Goal: Task Accomplishment & Management: Manage account settings

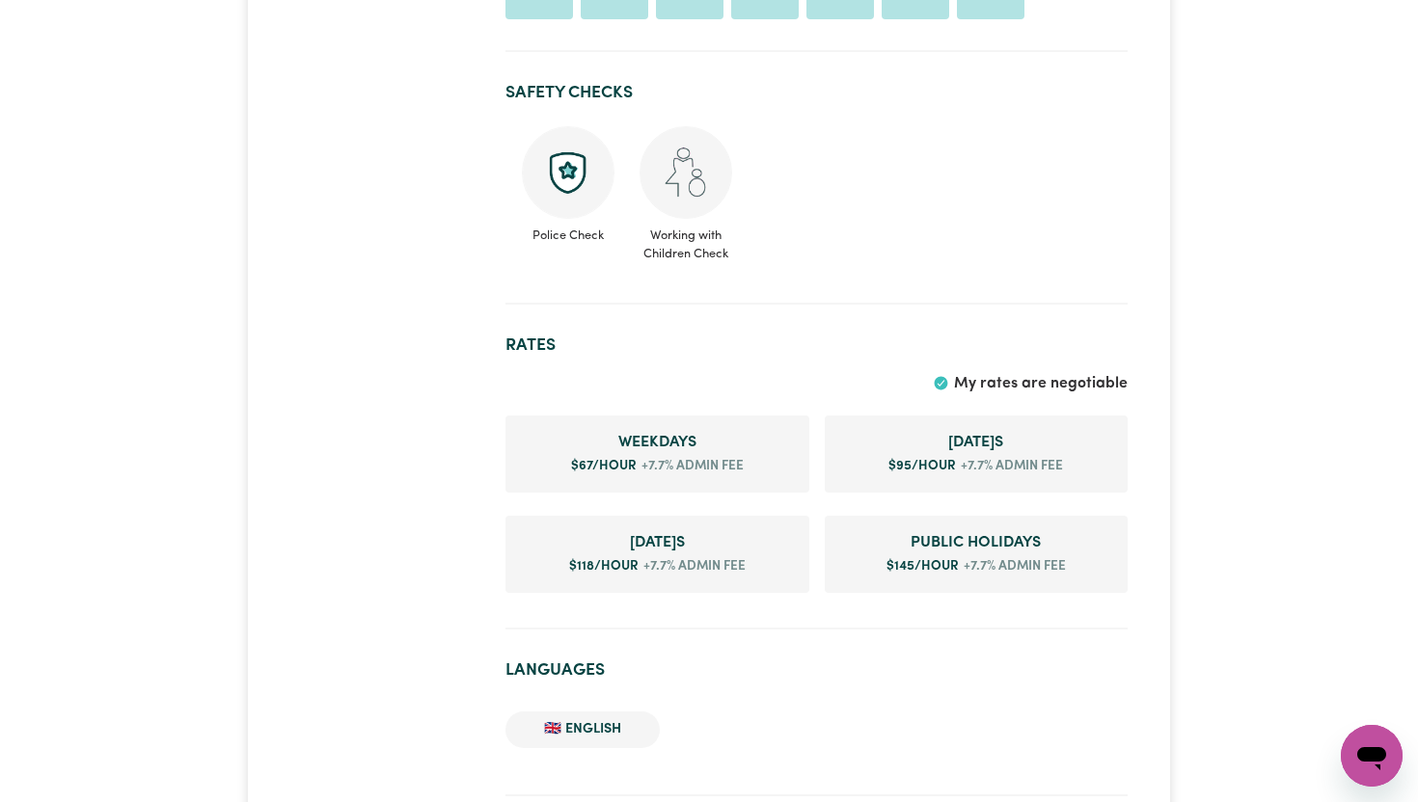
scroll to position [1051, 0]
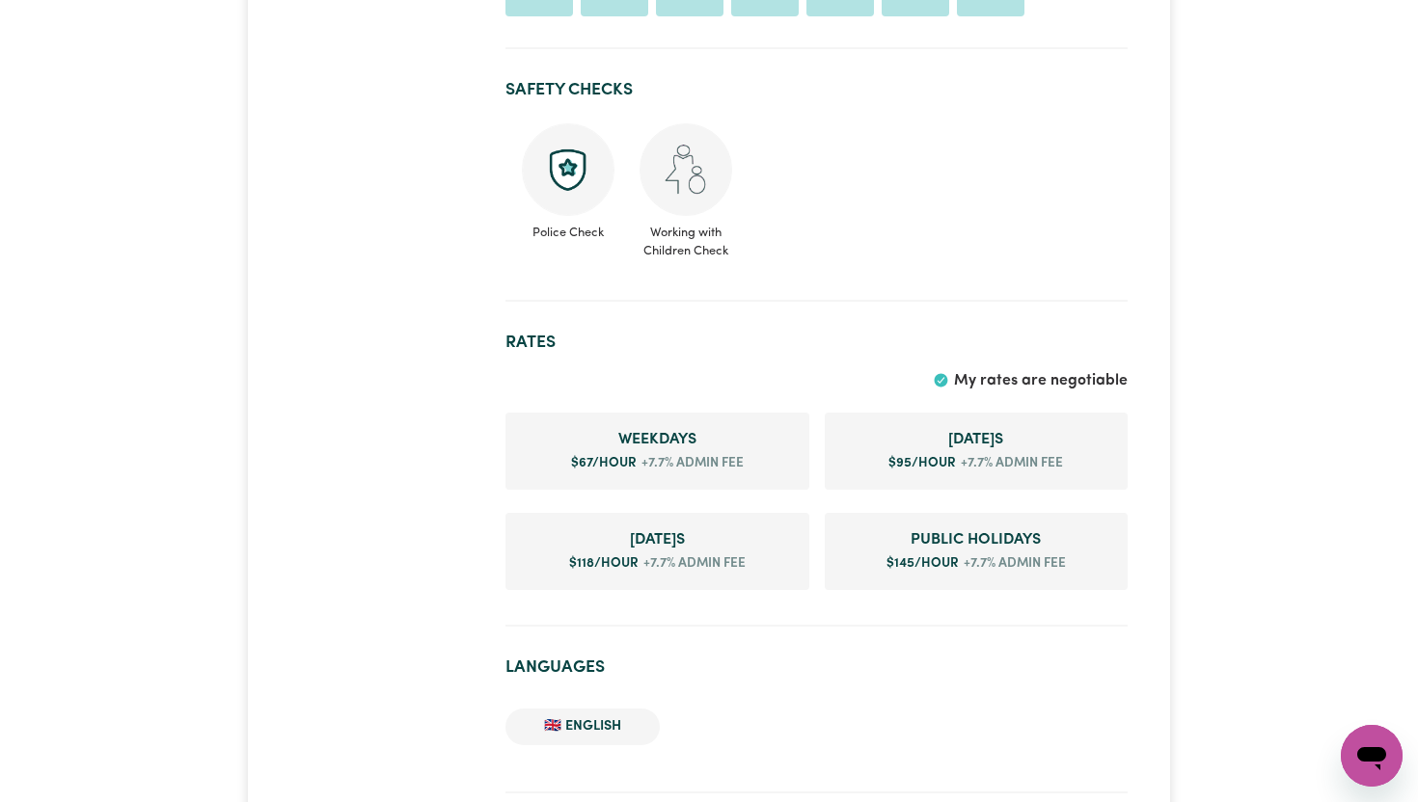
click at [661, 450] on span "Weekday s" at bounding box center [657, 439] width 273 height 23
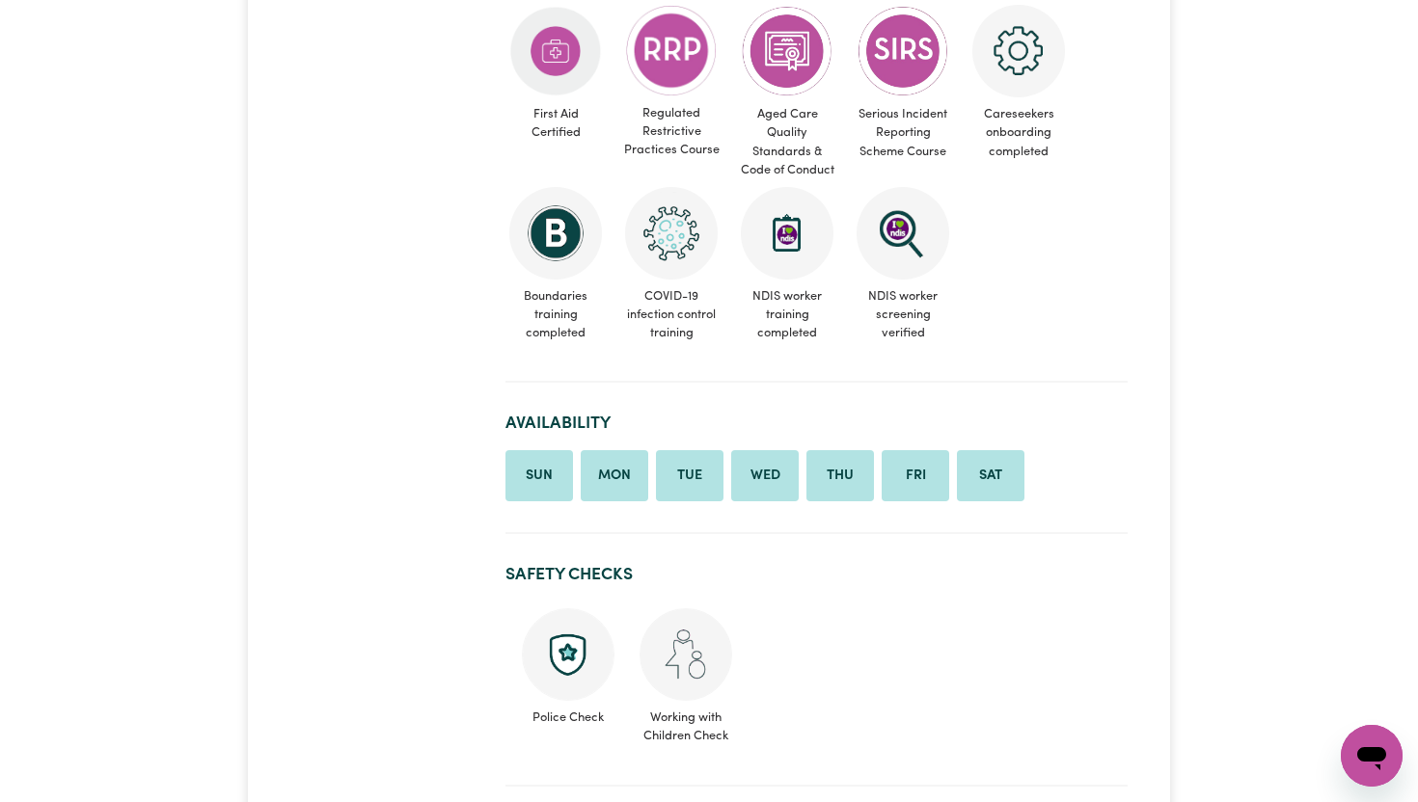
scroll to position [0, 0]
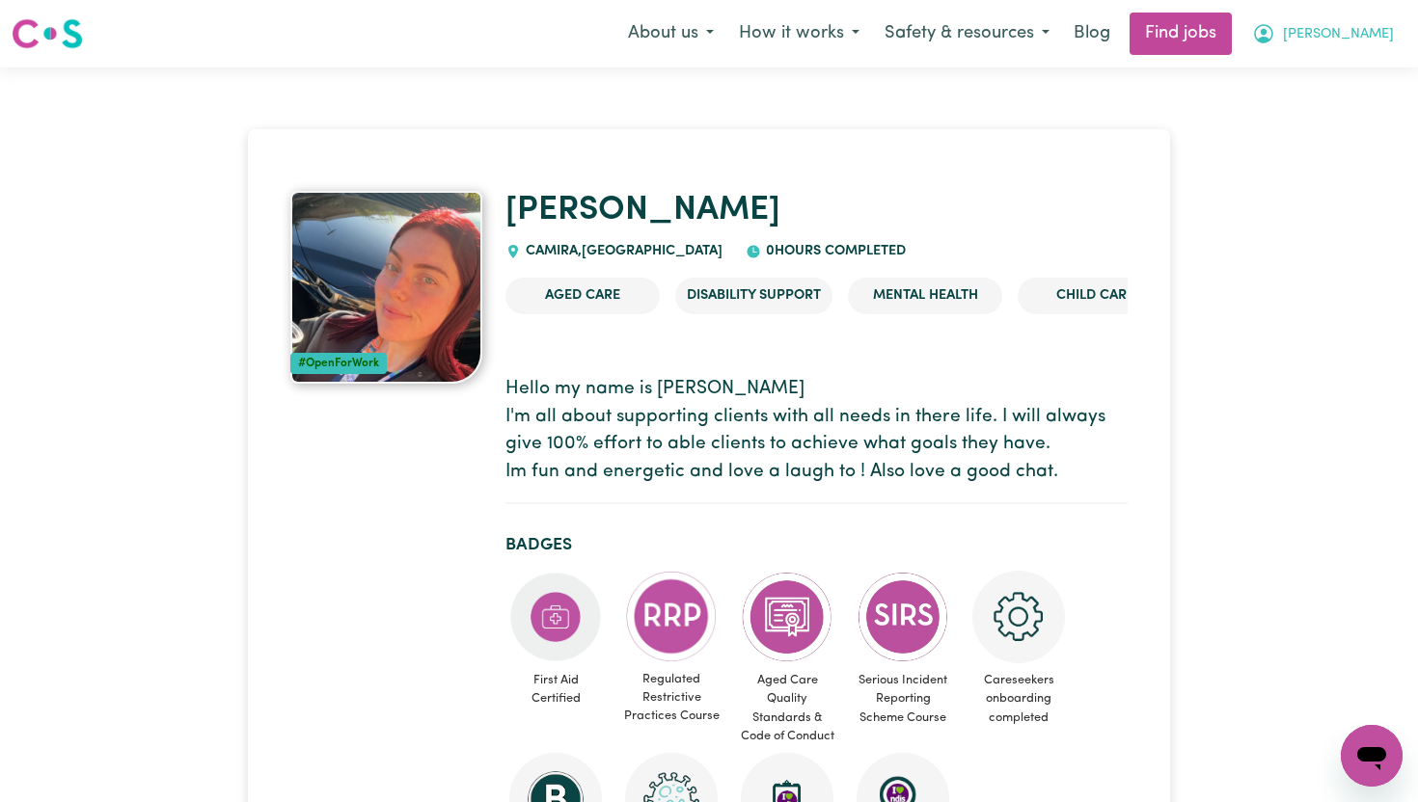
click at [1366, 35] on span "[PERSON_NAME]" at bounding box center [1338, 34] width 111 height 21
click at [1324, 110] on link "My Dashboard" at bounding box center [1329, 111] width 152 height 37
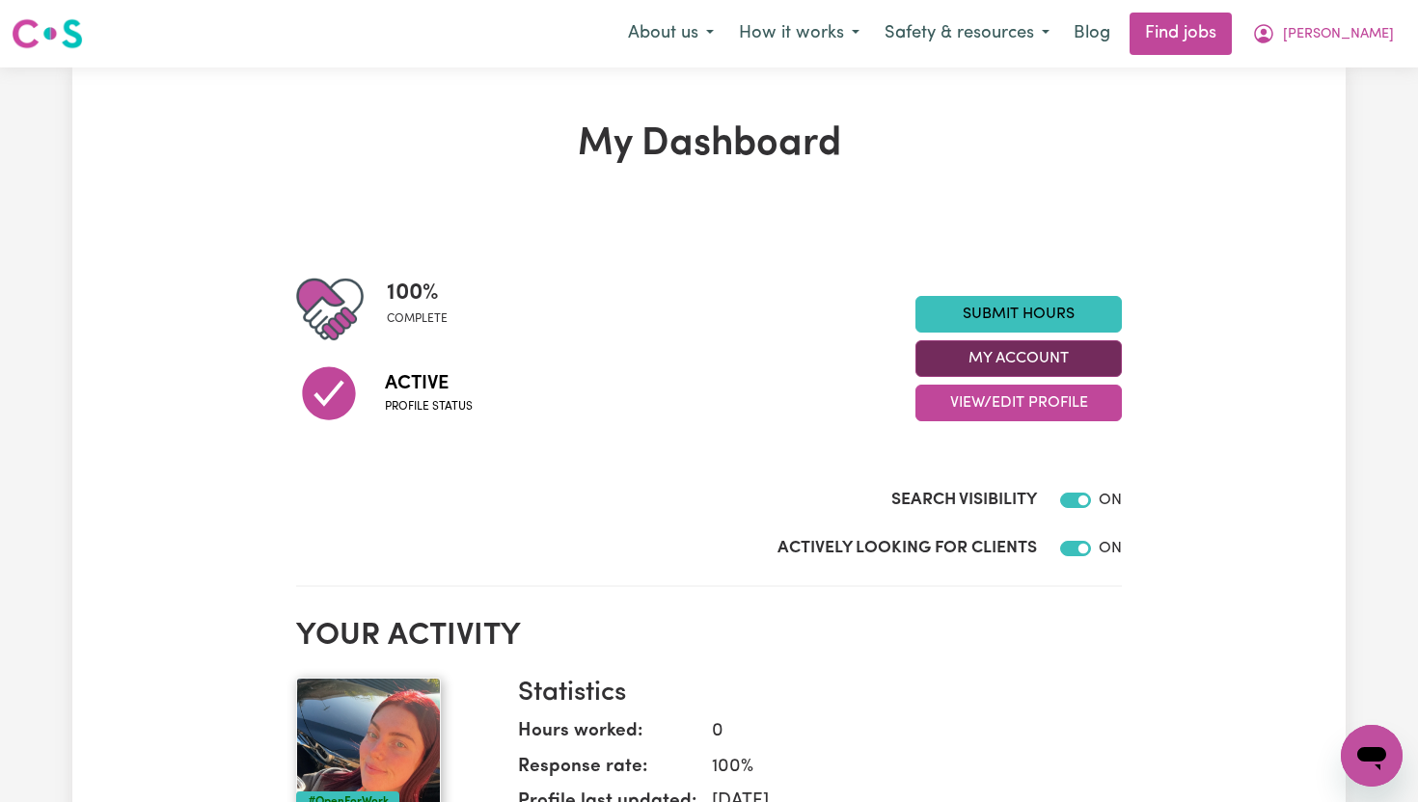
click at [1028, 362] on button "My Account" at bounding box center [1018, 358] width 206 height 37
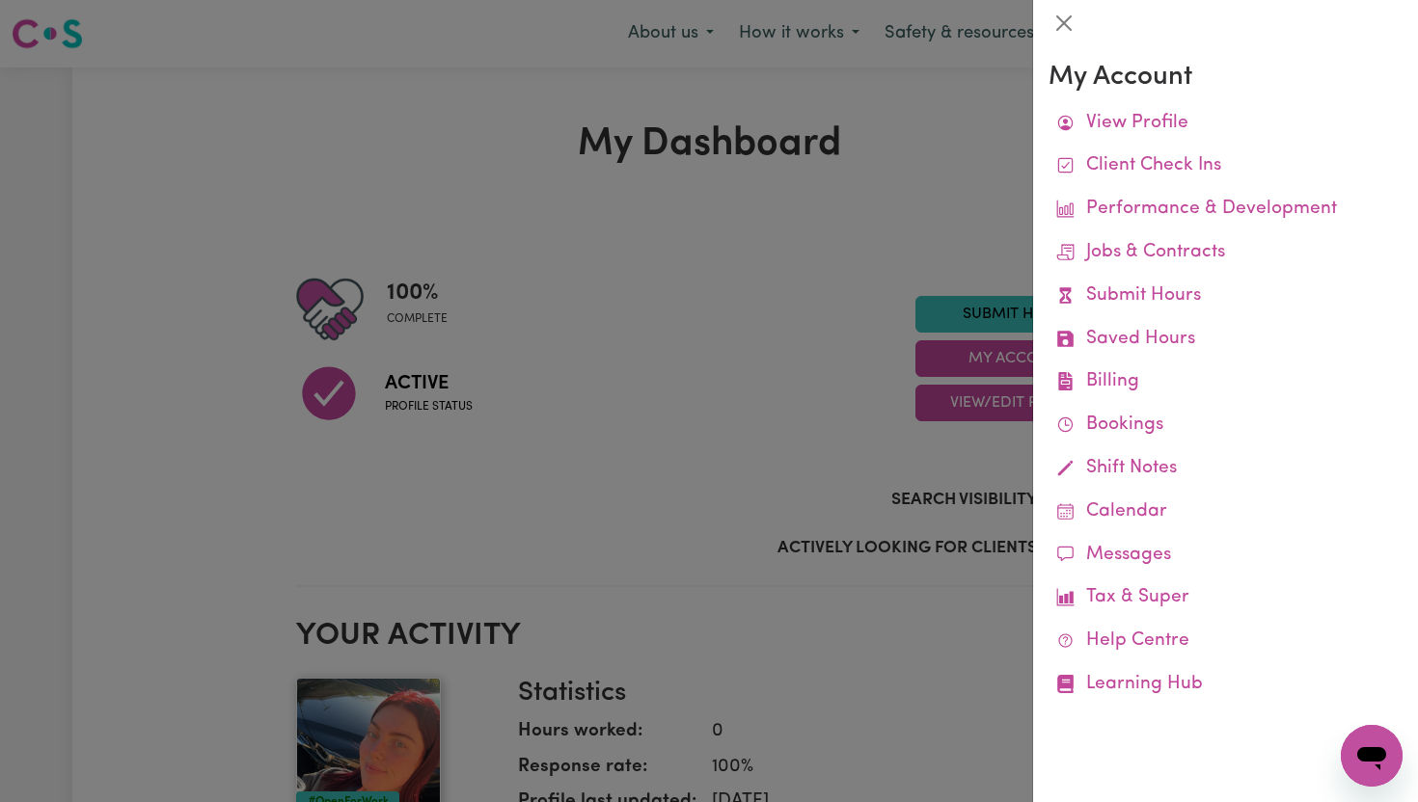
click at [838, 287] on div at bounding box center [709, 401] width 1418 height 802
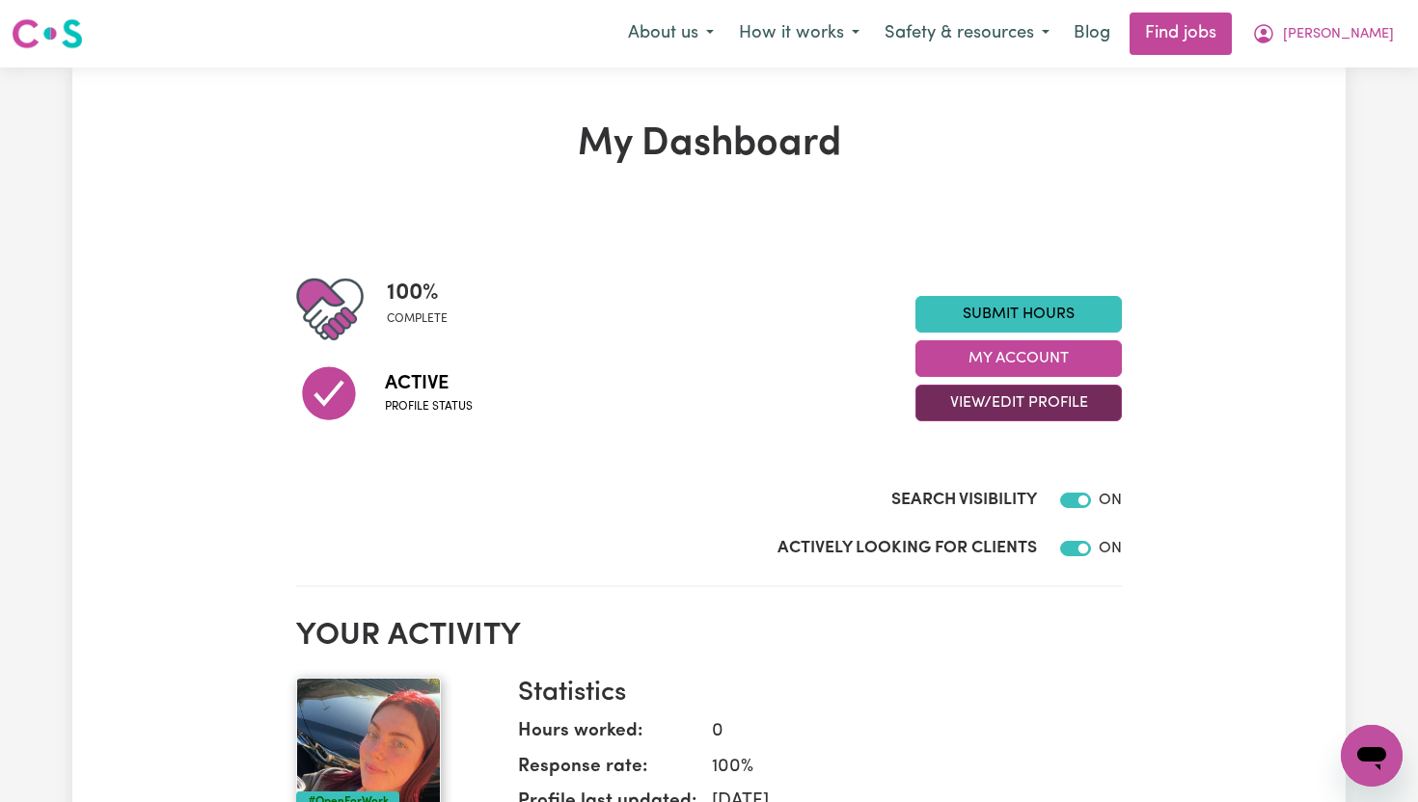
click at [1014, 410] on button "View/Edit Profile" at bounding box center [1018, 403] width 206 height 37
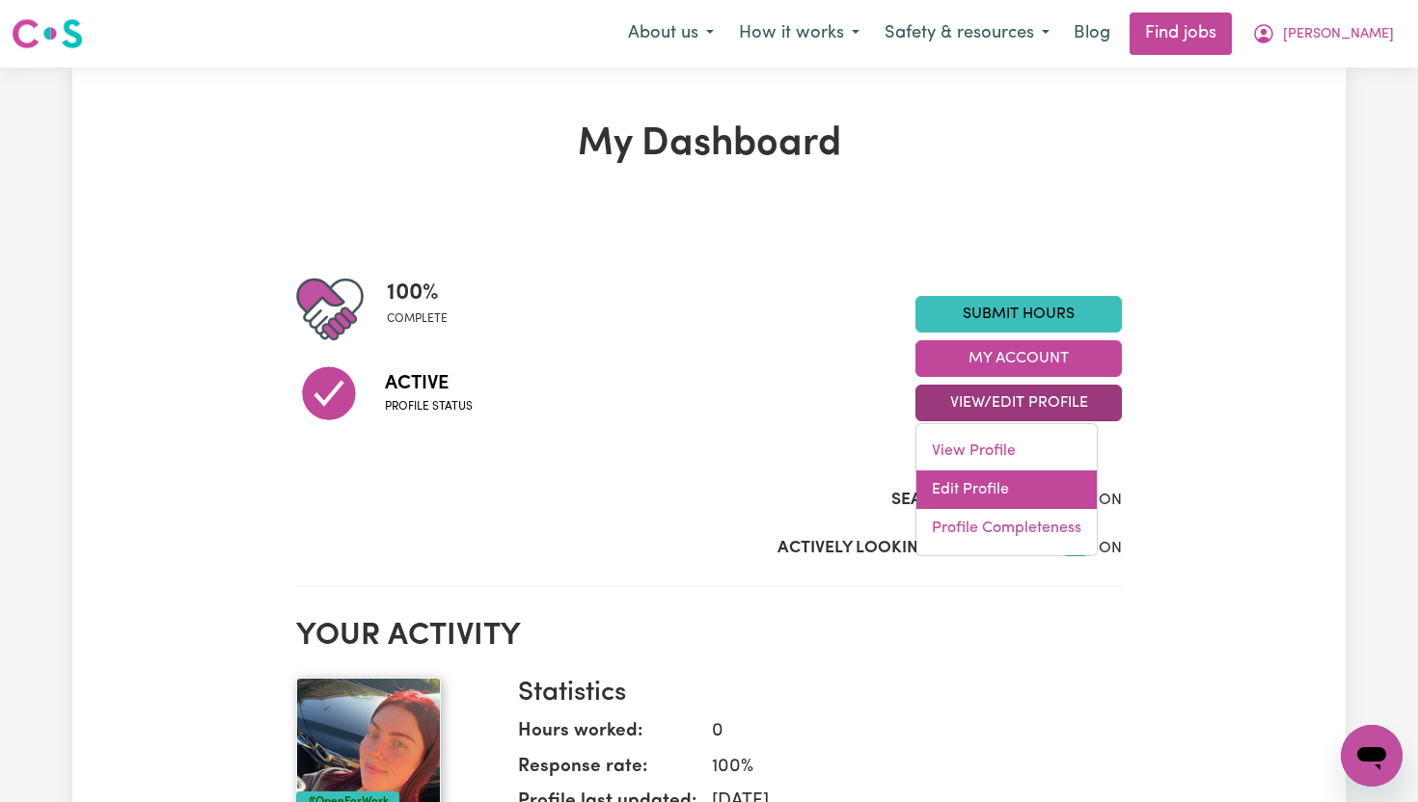
click at [983, 488] on link "Edit Profile" at bounding box center [1006, 490] width 180 height 39
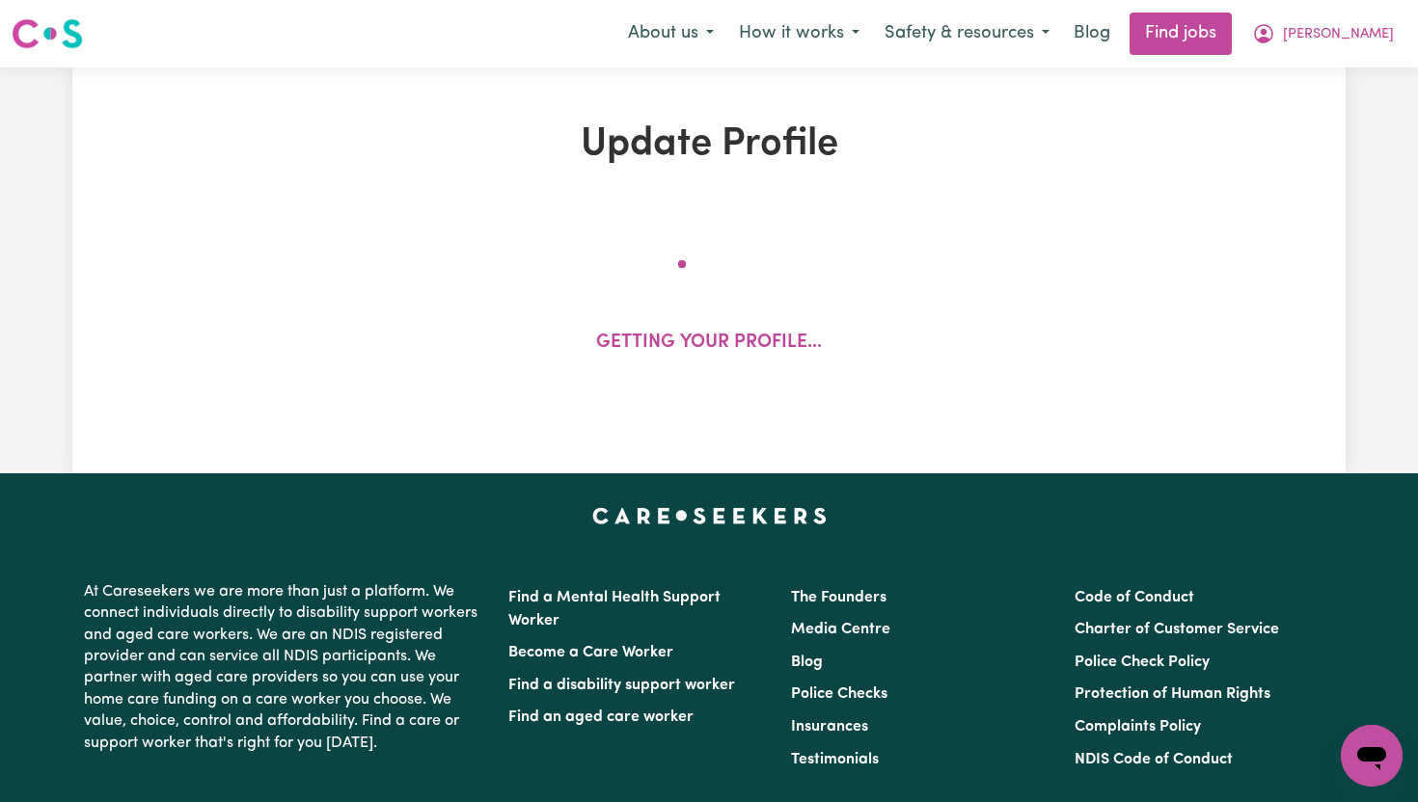
select select "[DEMOGRAPHIC_DATA]"
select select "[DEMOGRAPHIC_DATA] Citizen"
select select "Studying a healthcare related degree or qualification"
select select "67"
select select "95"
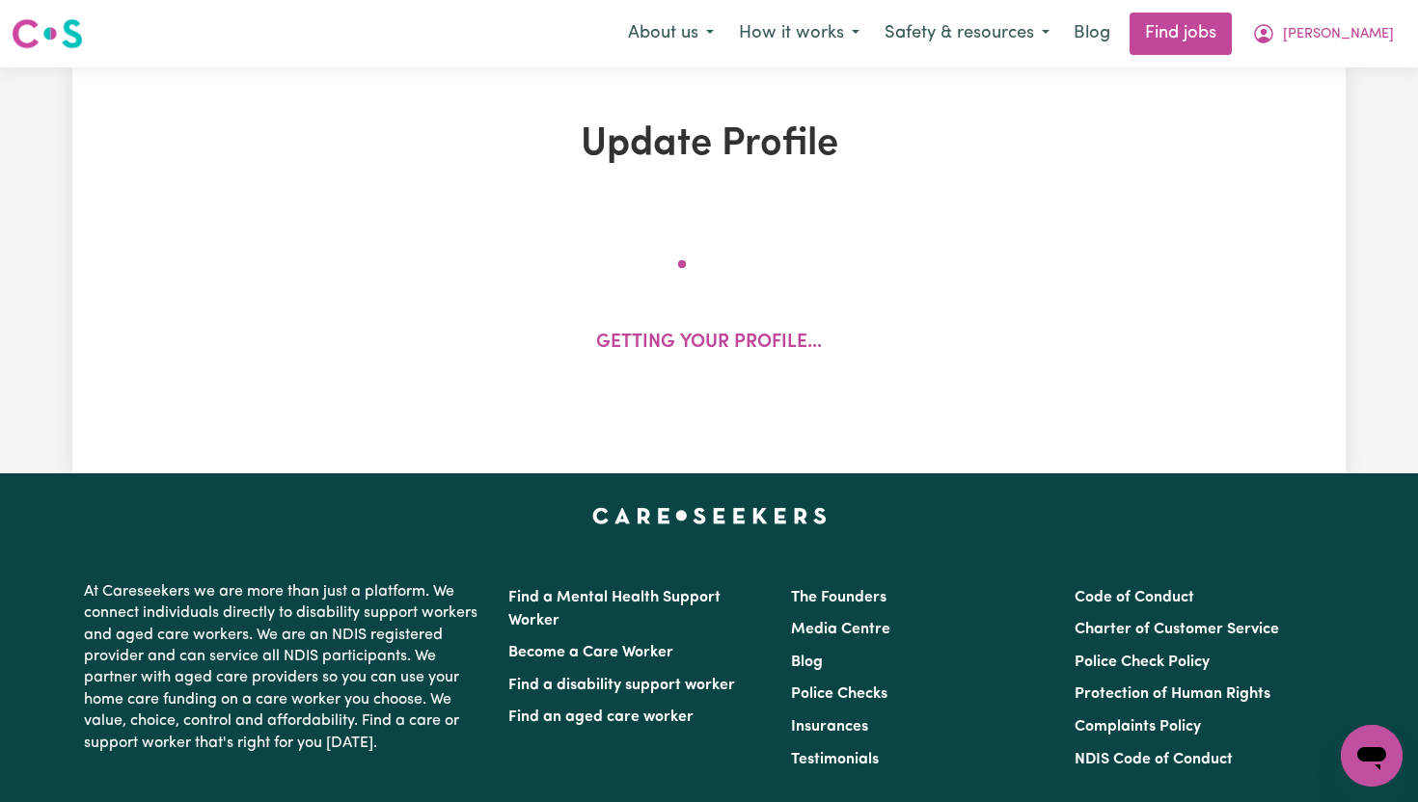
select select "118"
select select "145"
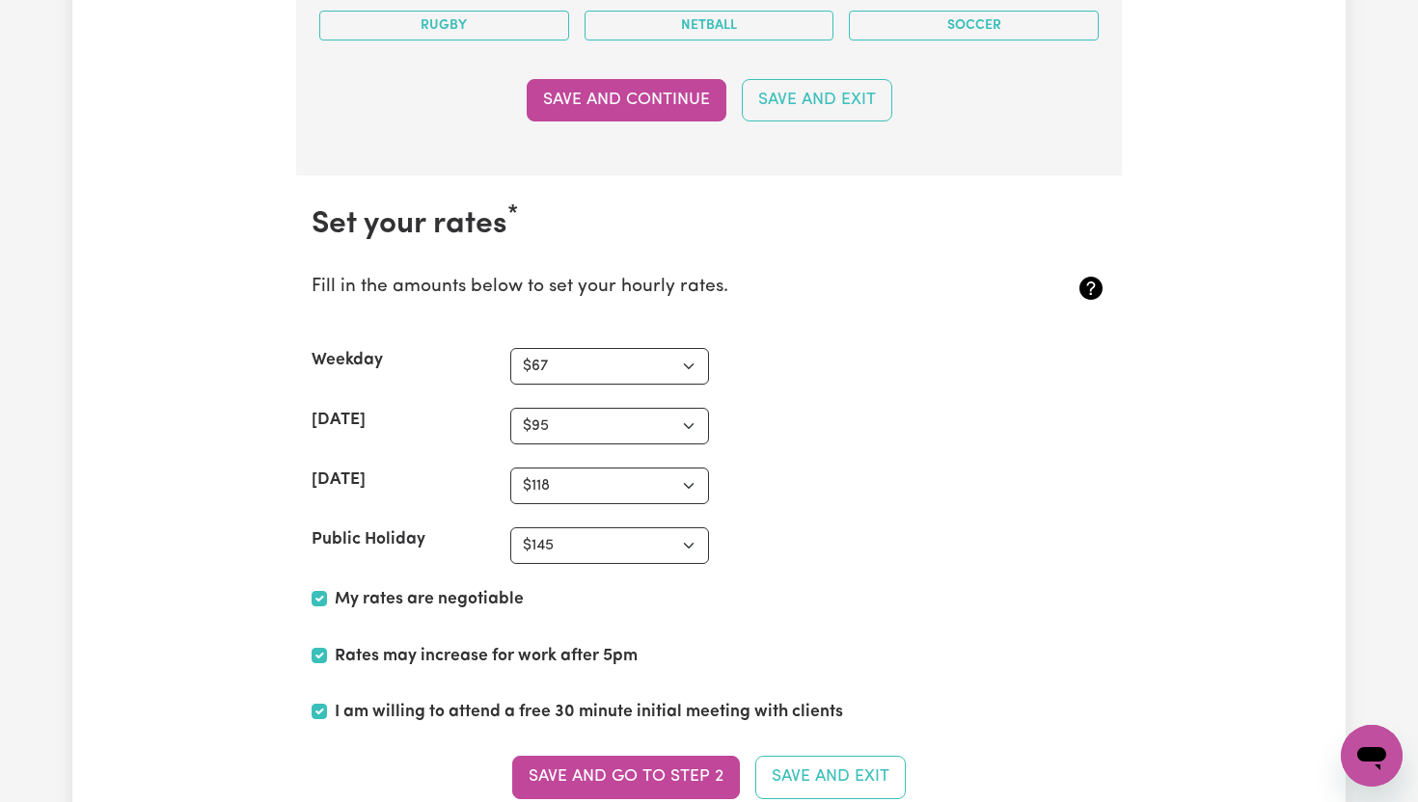
scroll to position [4316, 0]
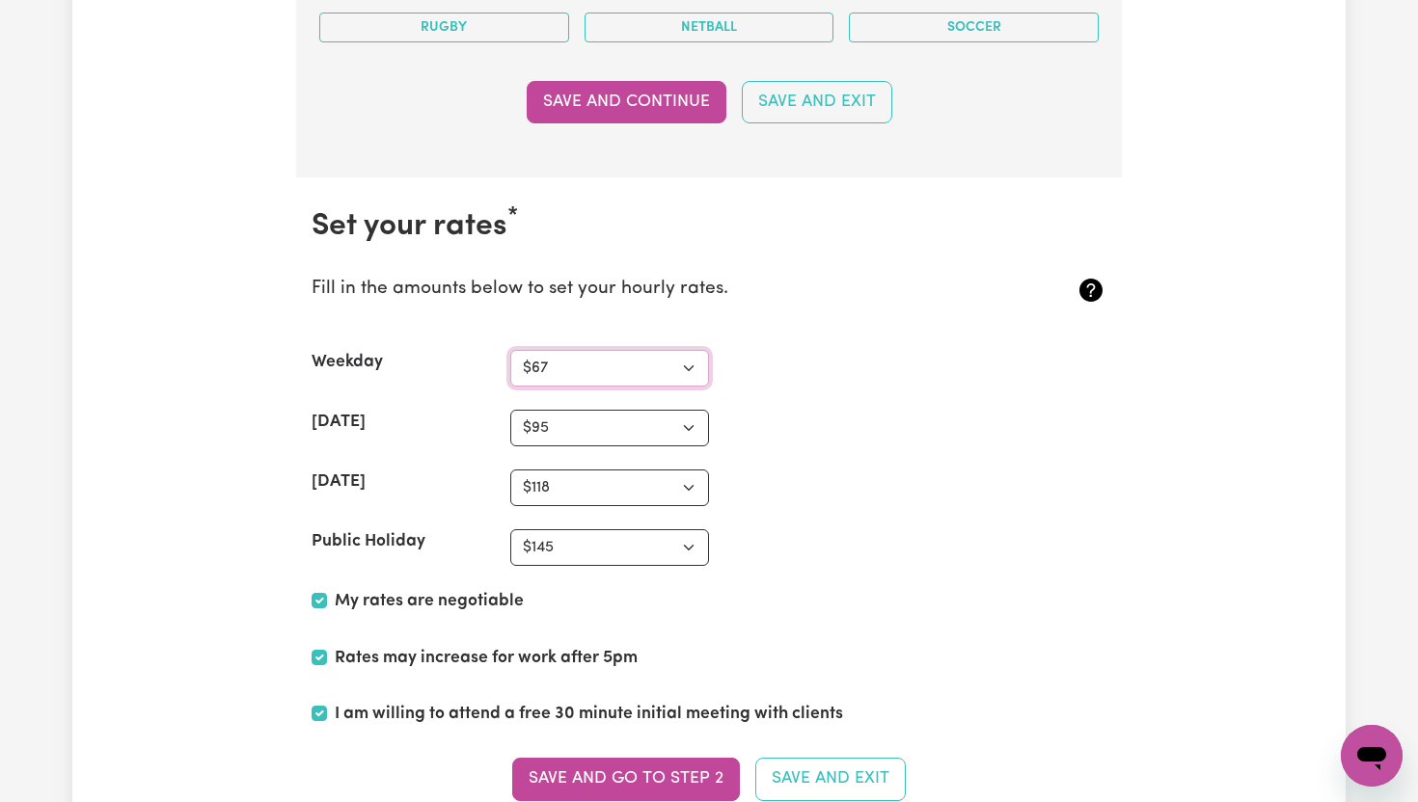
click at [559, 365] on select "N/A $37 $38 $39 $40 $41 $42 $43 $44 $45 $46 $47 $48 $49 $50 $51 $52 $53 $54 $55…" at bounding box center [609, 368] width 199 height 37
select select "70"
click at [510, 350] on select "N/A $37 $38 $39 $40 $41 $42 $43 $44 $45 $46 $47 $48 $49 $50 $51 $52 $53 $54 $55…" at bounding box center [609, 368] width 199 height 37
click at [567, 431] on select "N/A $37 $38 $39 $40 $41 $42 $43 $44 $45 $46 $47 $48 $49 $50 $51 $52 $53 $54 $55…" at bounding box center [609, 428] width 199 height 37
select select "98"
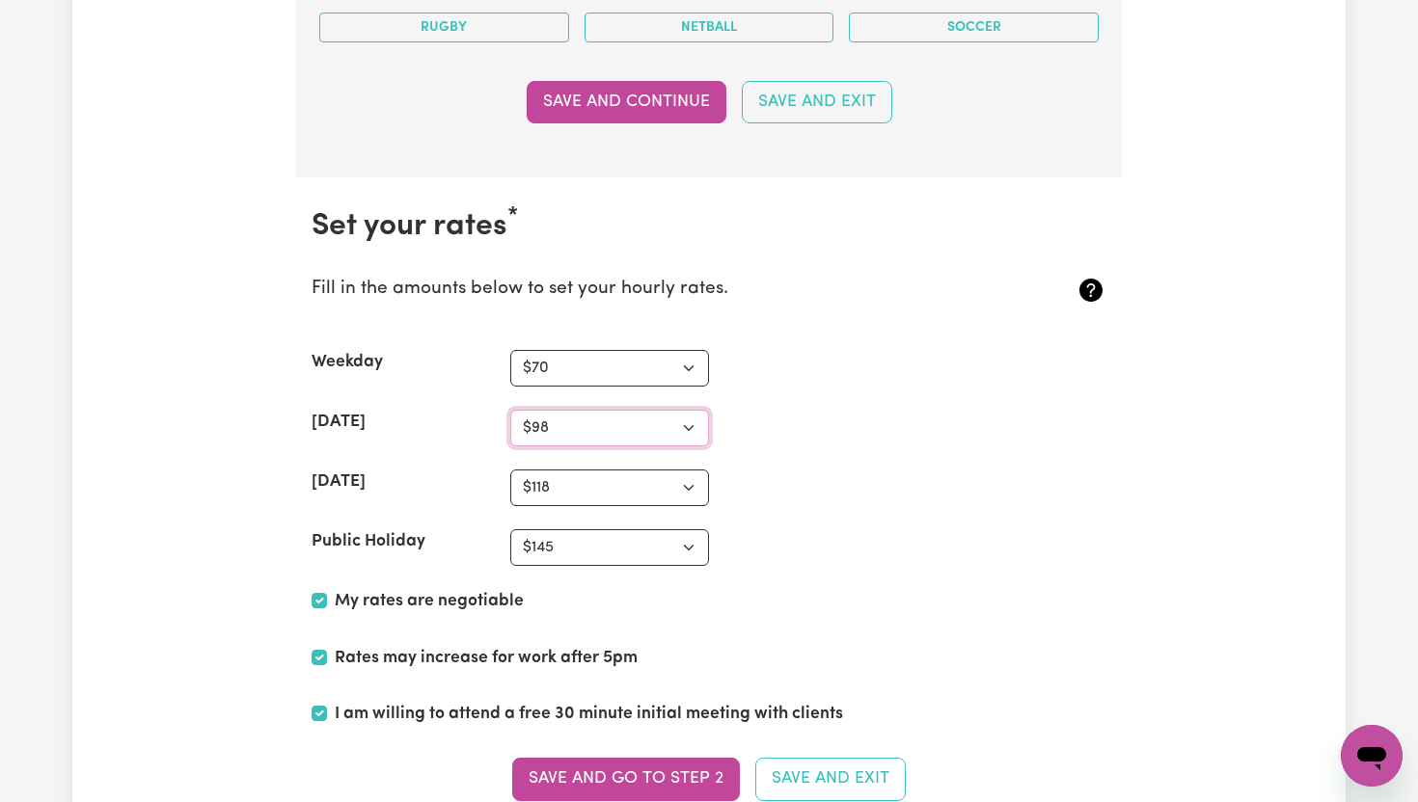
click at [510, 410] on select "N/A $37 $38 $39 $40 $41 $42 $43 $44 $45 $46 $47 $48 $49 $50 $51 $52 $53 $54 $55…" at bounding box center [609, 428] width 199 height 37
click at [567, 491] on select "N/A $37 $38 $39 $40 $41 $42 $43 $44 $45 $46 $47 $48 $49 $50 $51 $52 $53 $54 $55…" at bounding box center [609, 488] width 199 height 37
click at [510, 470] on select "N/A $37 $38 $39 $40 $41 $42 $43 $44 $45 $46 $47 $48 $49 $50 $51 $52 $53 $54 $55…" at bounding box center [609, 488] width 199 height 37
click at [589, 494] on select "N/A $37 $38 $39 $40 $41 $42 $43 $44 $45 $46 $47 $48 $49 $50 $51 $52 $53 $54 $55…" at bounding box center [609, 488] width 199 height 37
select select "127"
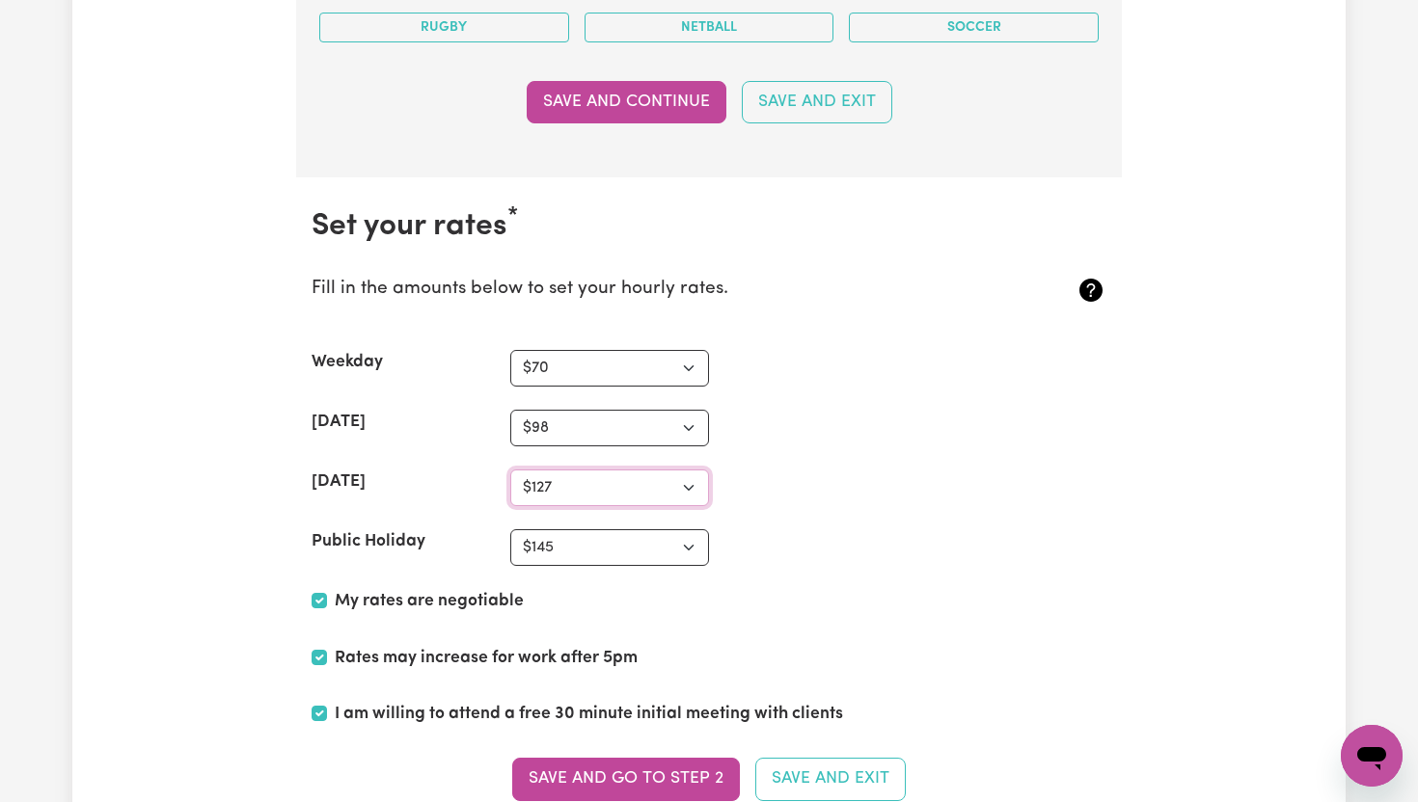
click at [510, 470] on select "N/A $37 $38 $39 $40 $41 $42 $43 $44 $45 $46 $47 $48 $49 $50 $51 $52 $53 $54 $55…" at bounding box center [609, 488] width 199 height 37
click at [577, 557] on select "N/A $37 $38 $39 $40 $41 $42 $43 $44 $45 $46 $47 $48 $49 $50 $51 $52 $53 $54 $55…" at bounding box center [609, 547] width 199 height 37
click at [510, 529] on select "N/A $37 $38 $39 $40 $41 $42 $43 $44 $45 $46 $47 $48 $49 $50 $51 $52 $53 $54 $55…" at bounding box center [609, 547] width 199 height 37
click at [628, 553] on select "N/A $37 $38 $39 $40 $41 $42 $43 $44 $45 $46 $47 $48 $49 $50 $51 $52 $53 $54 $55…" at bounding box center [609, 547] width 199 height 37
select select "156"
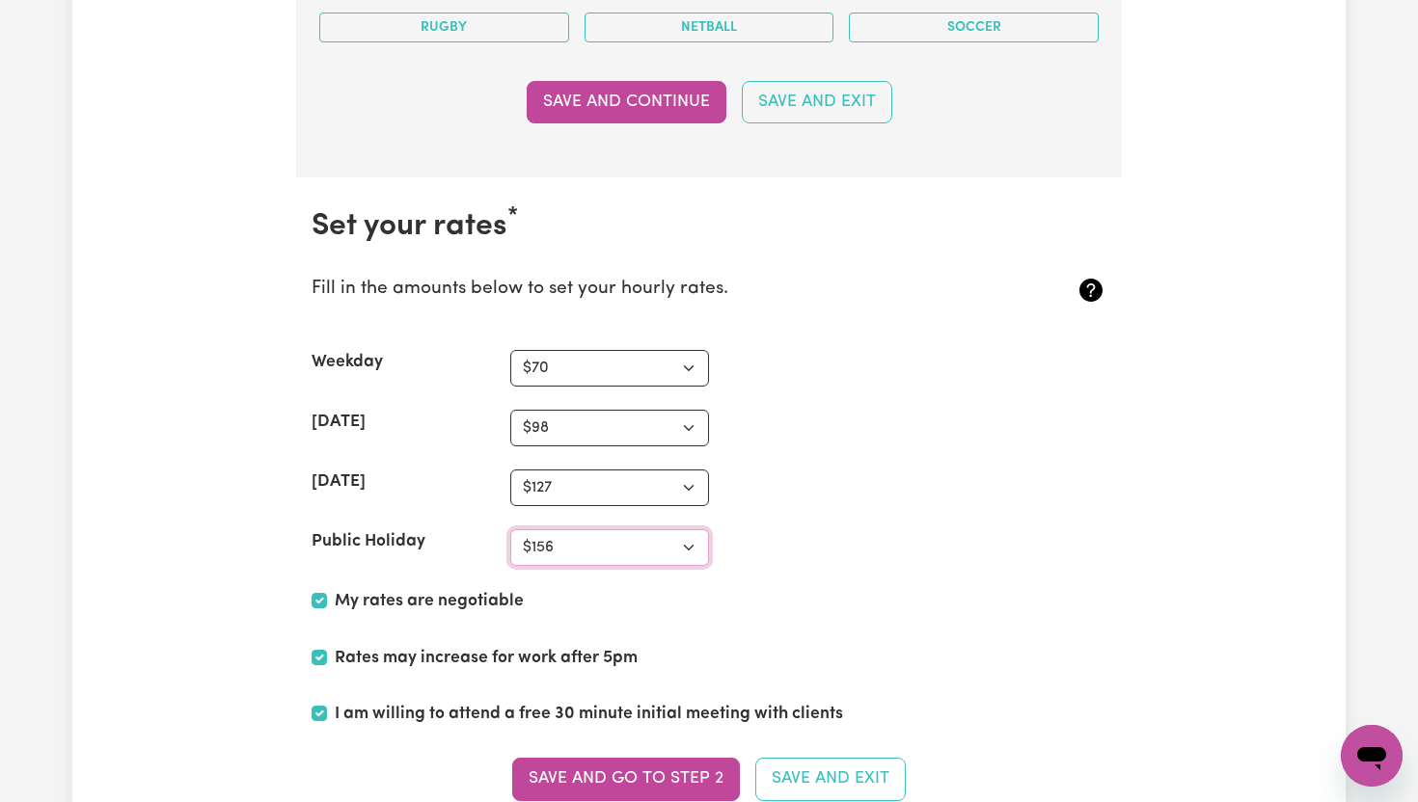
click at [510, 529] on select "N/A $37 $38 $39 $40 $41 $42 $43 $44 $45 $46 $47 $48 $49 $50 $51 $52 $53 $54 $55…" at bounding box center [609, 547] width 199 height 37
click at [778, 568] on section "Set your rates * Fill in the amounts below to set your hourly rates. Weekday N/…" at bounding box center [708, 516] width 825 height 678
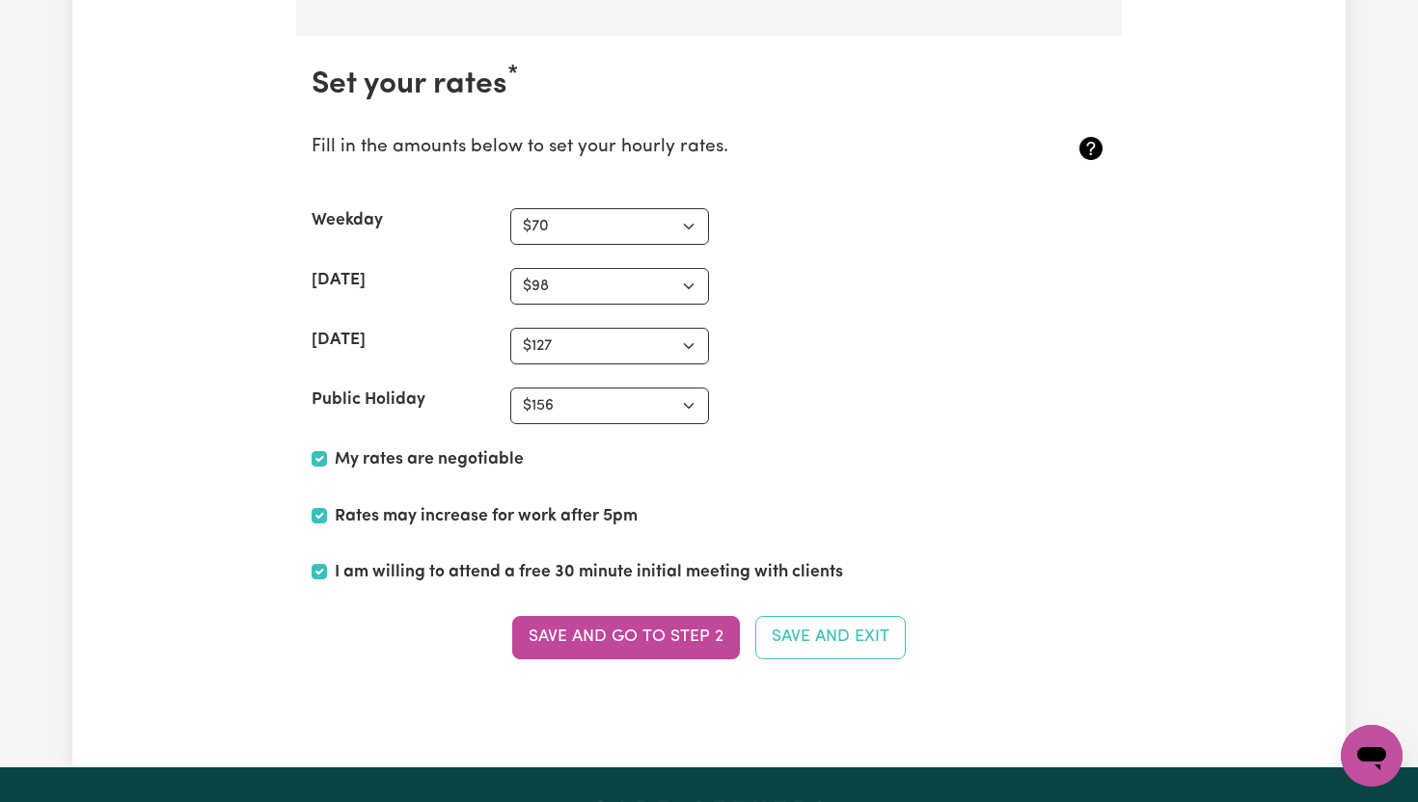
scroll to position [4457, 0]
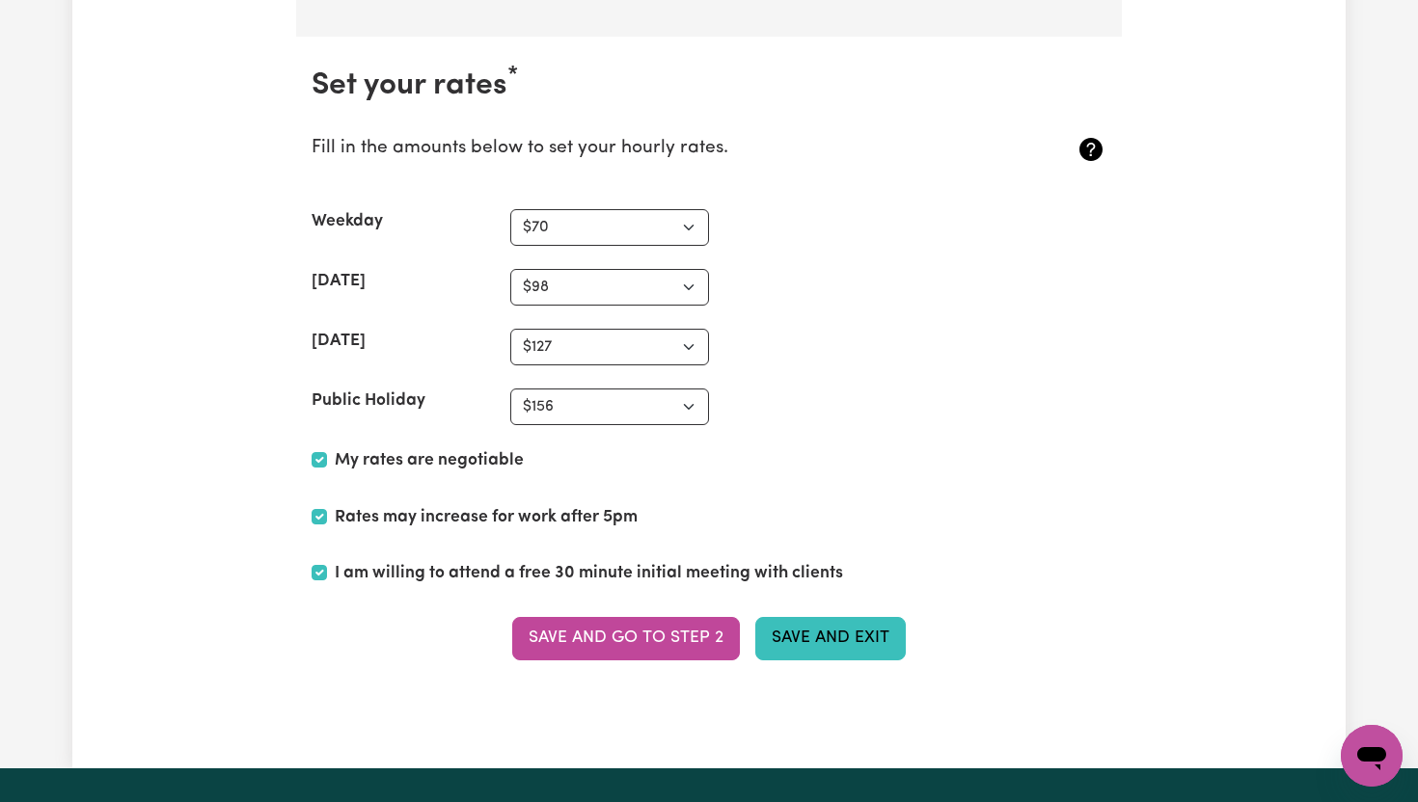
click at [798, 628] on button "Save and Exit" at bounding box center [830, 638] width 150 height 42
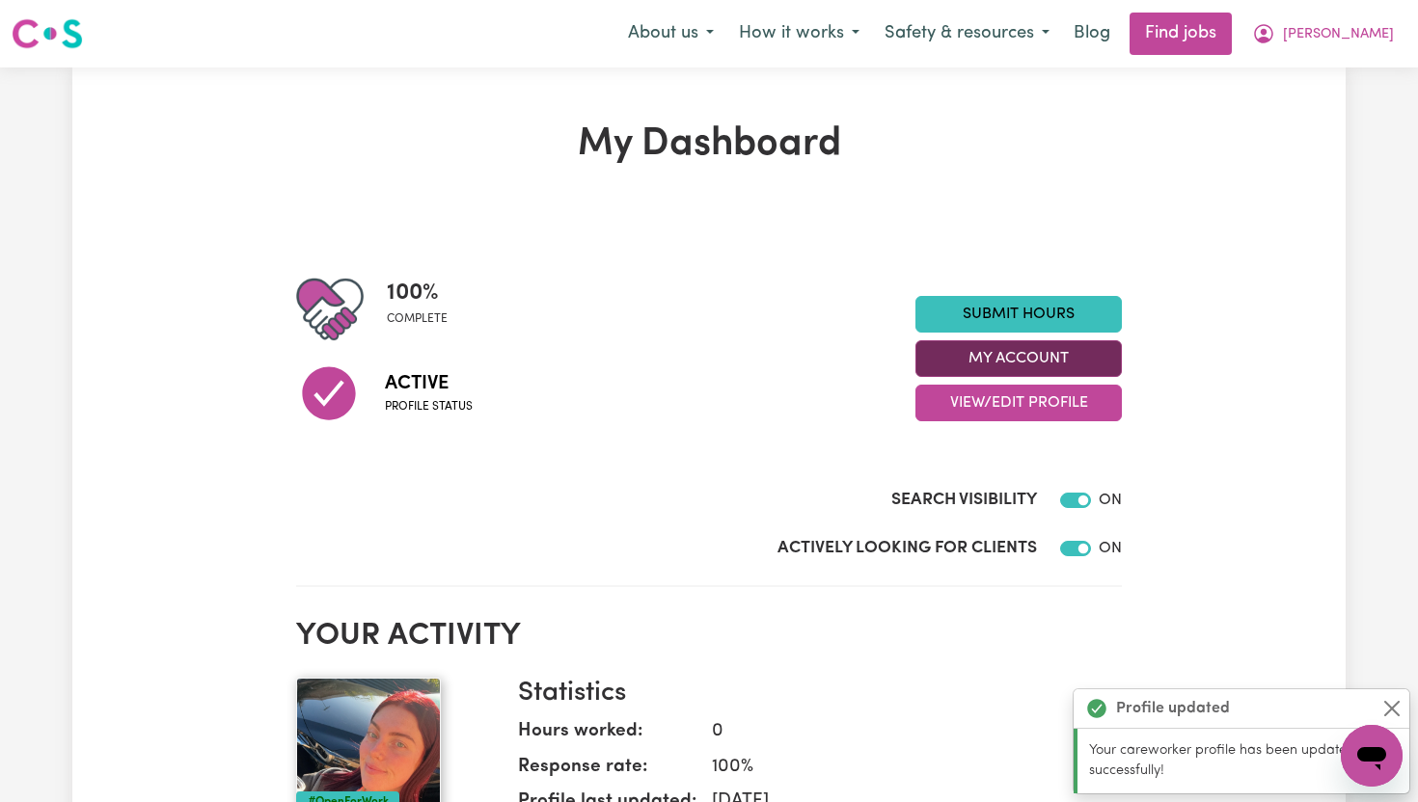
click at [1019, 355] on button "My Account" at bounding box center [1018, 358] width 206 height 37
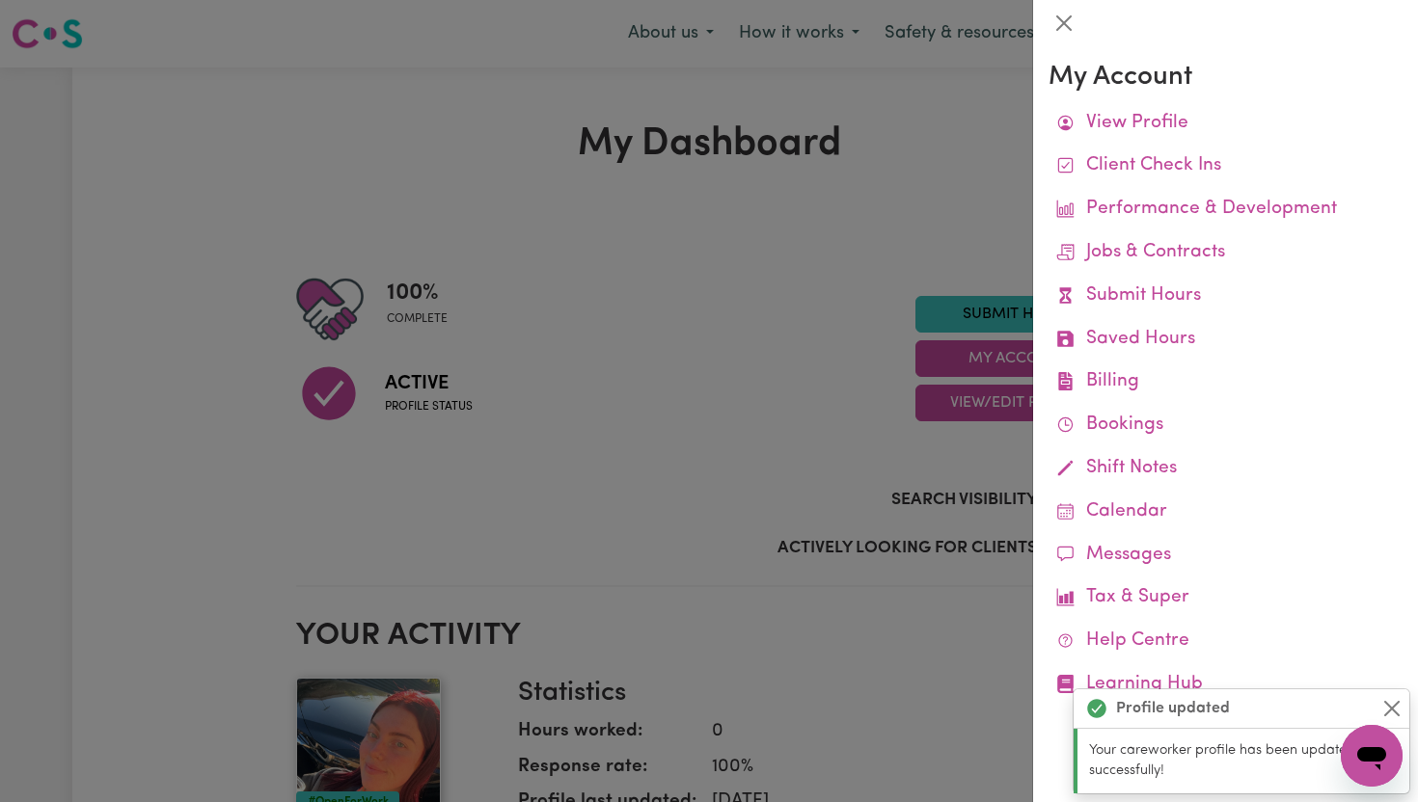
click at [906, 396] on div at bounding box center [709, 401] width 1418 height 802
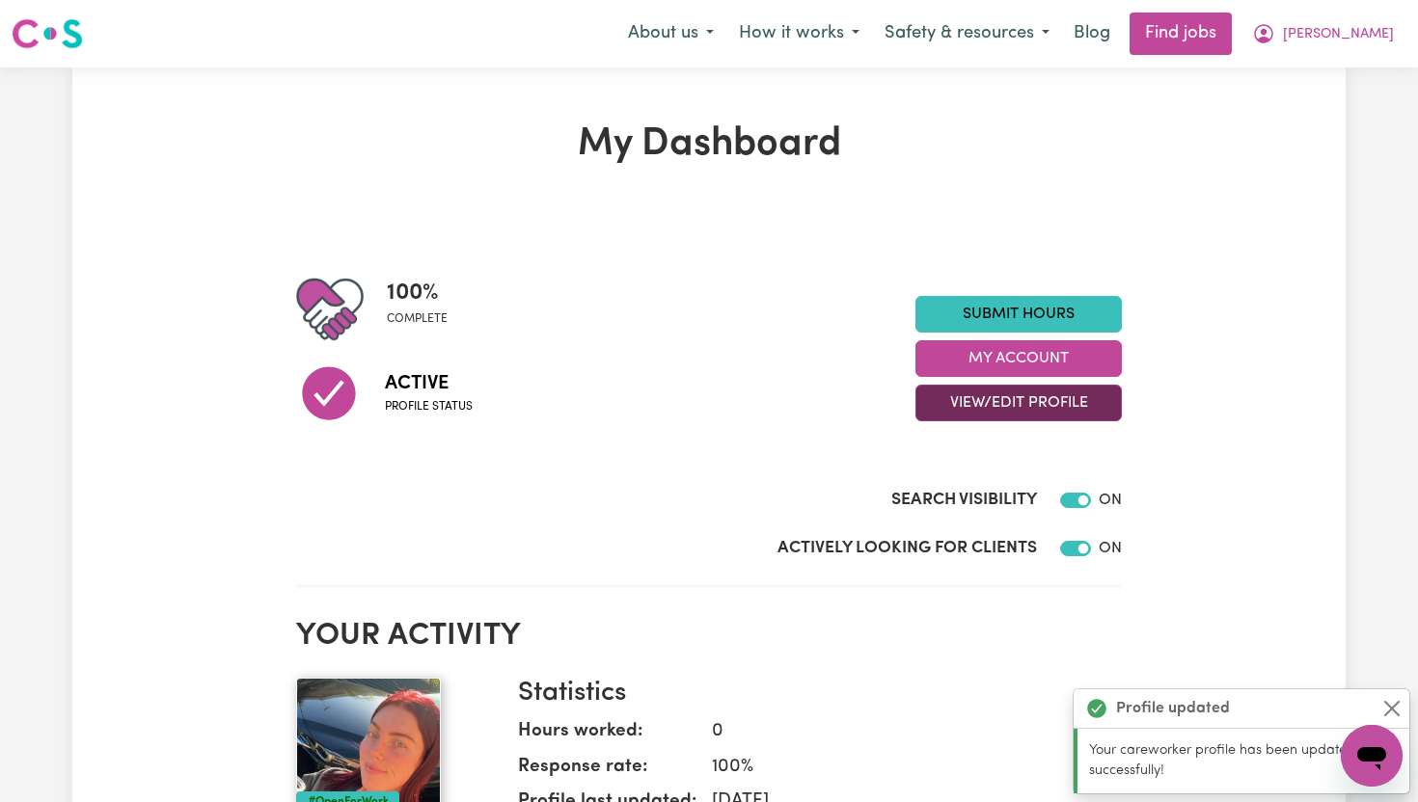
click at [948, 416] on button "View/Edit Profile" at bounding box center [1018, 403] width 206 height 37
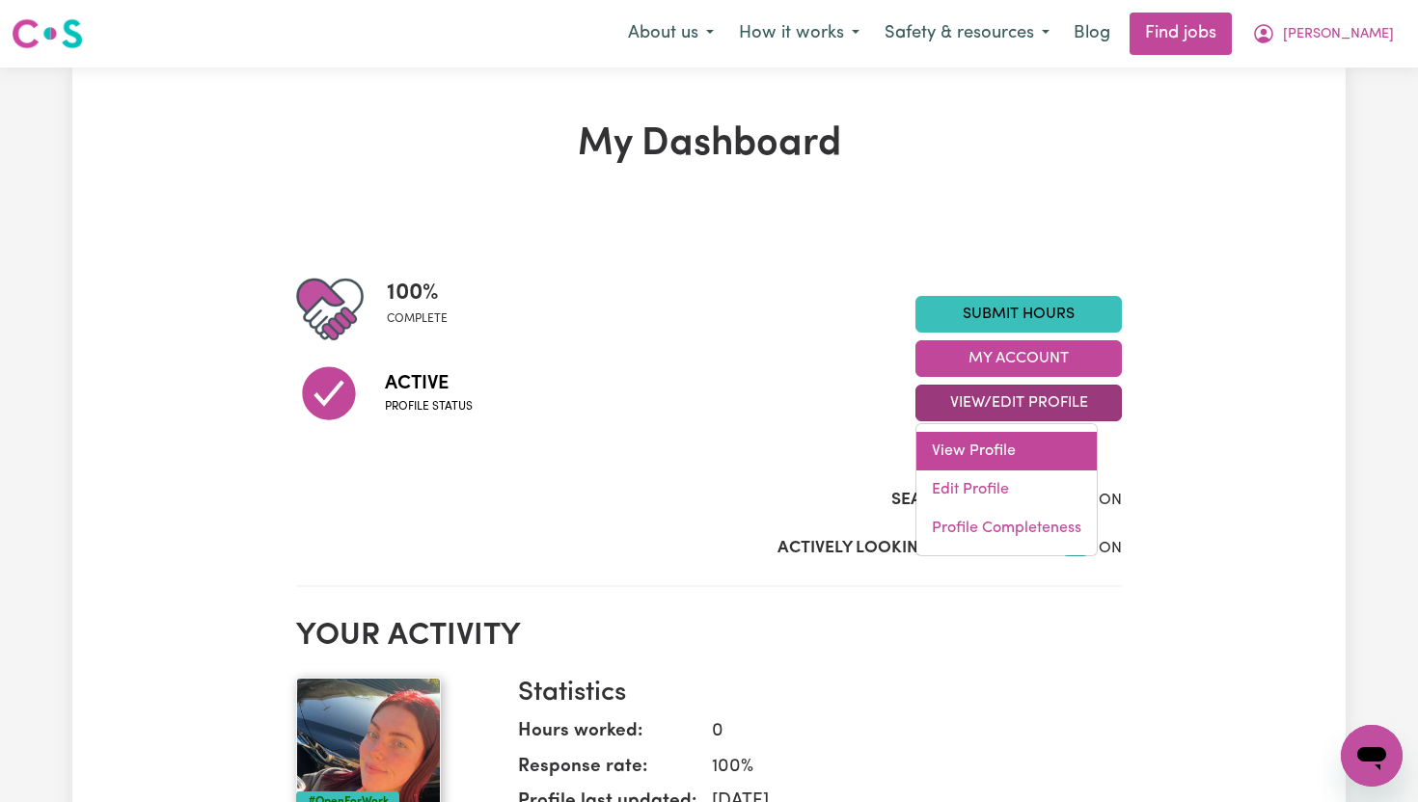
click at [975, 456] on link "View Profile" at bounding box center [1006, 451] width 180 height 39
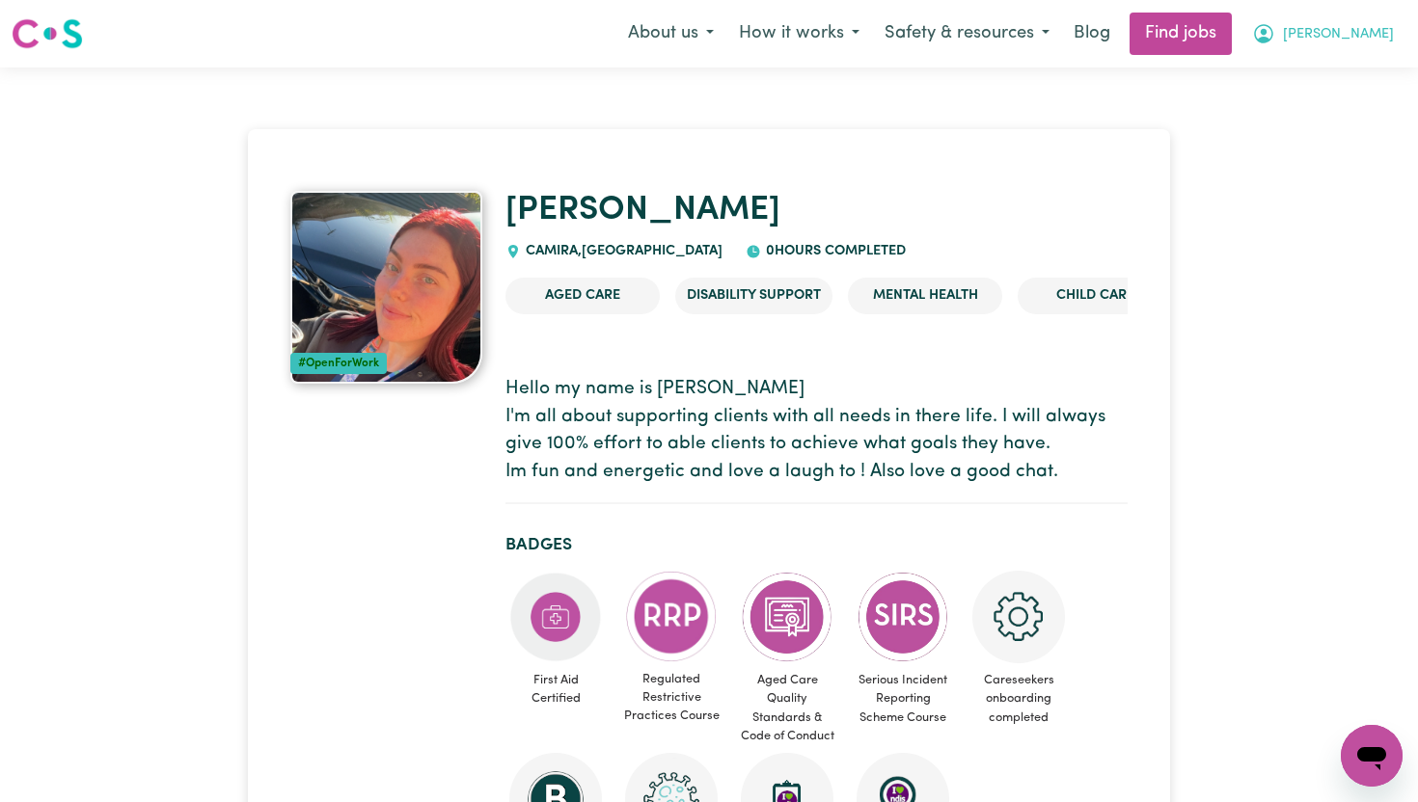
click at [1337, 37] on span "[PERSON_NAME]" at bounding box center [1338, 34] width 111 height 21
click at [1300, 120] on link "My Dashboard" at bounding box center [1329, 111] width 152 height 37
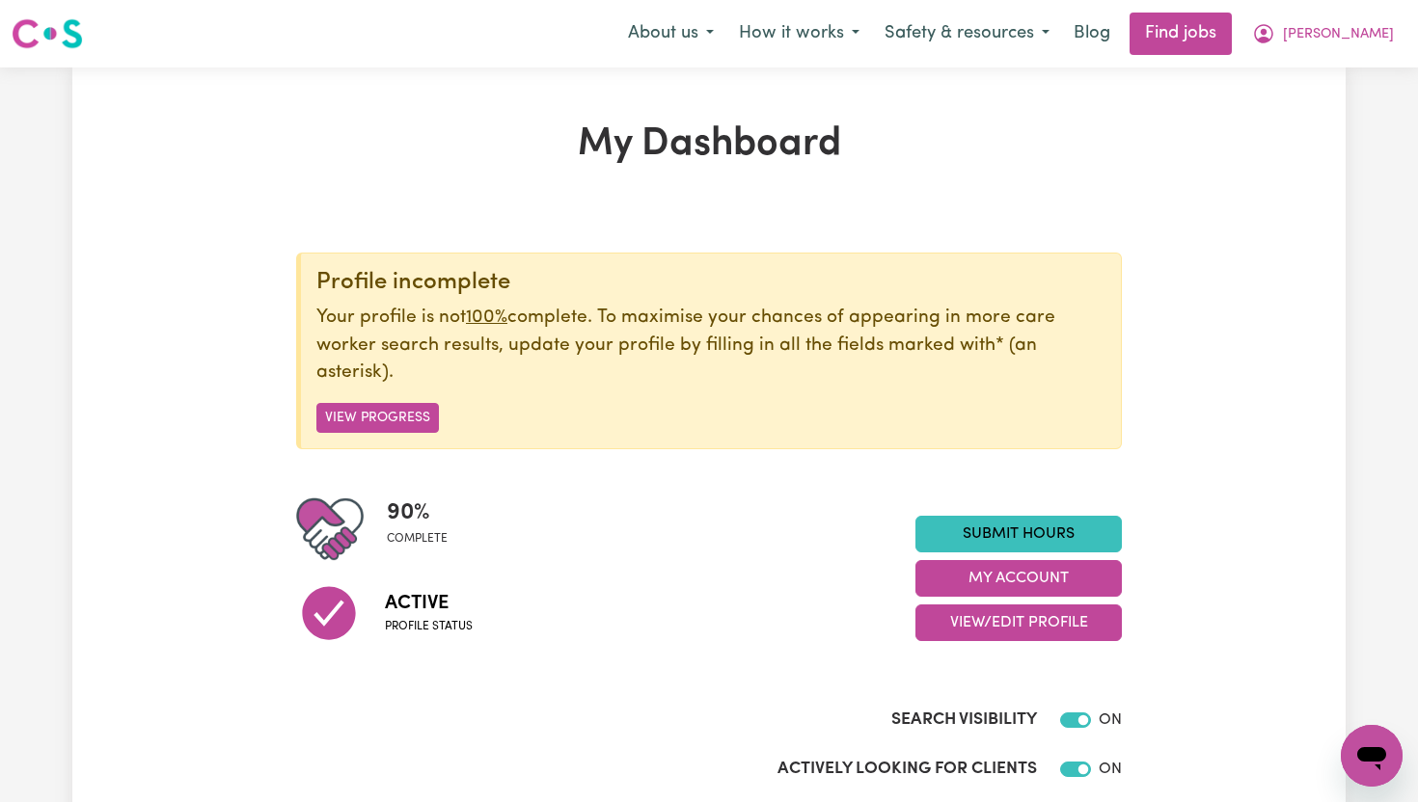
scroll to position [49, 0]
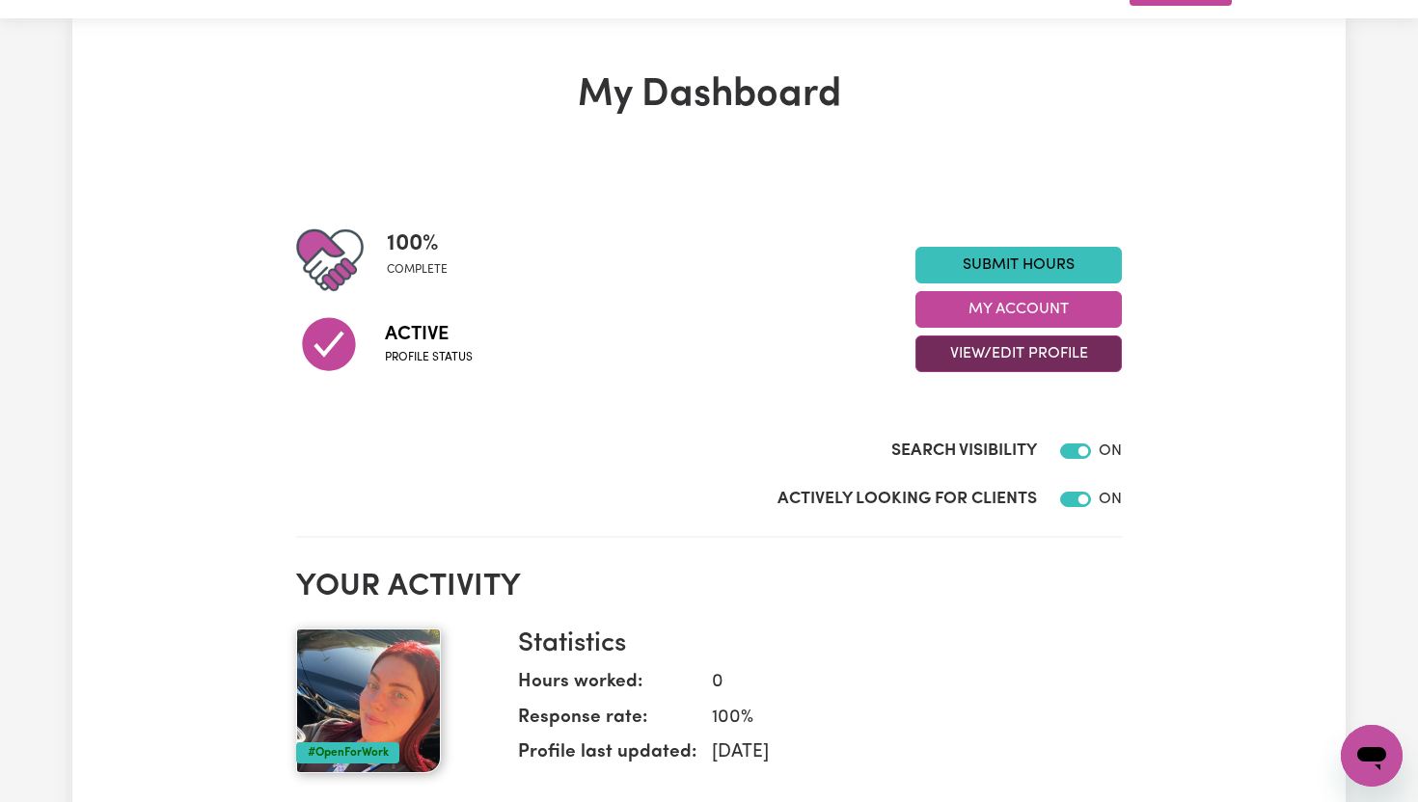
click at [1014, 363] on button "View/Edit Profile" at bounding box center [1018, 354] width 206 height 37
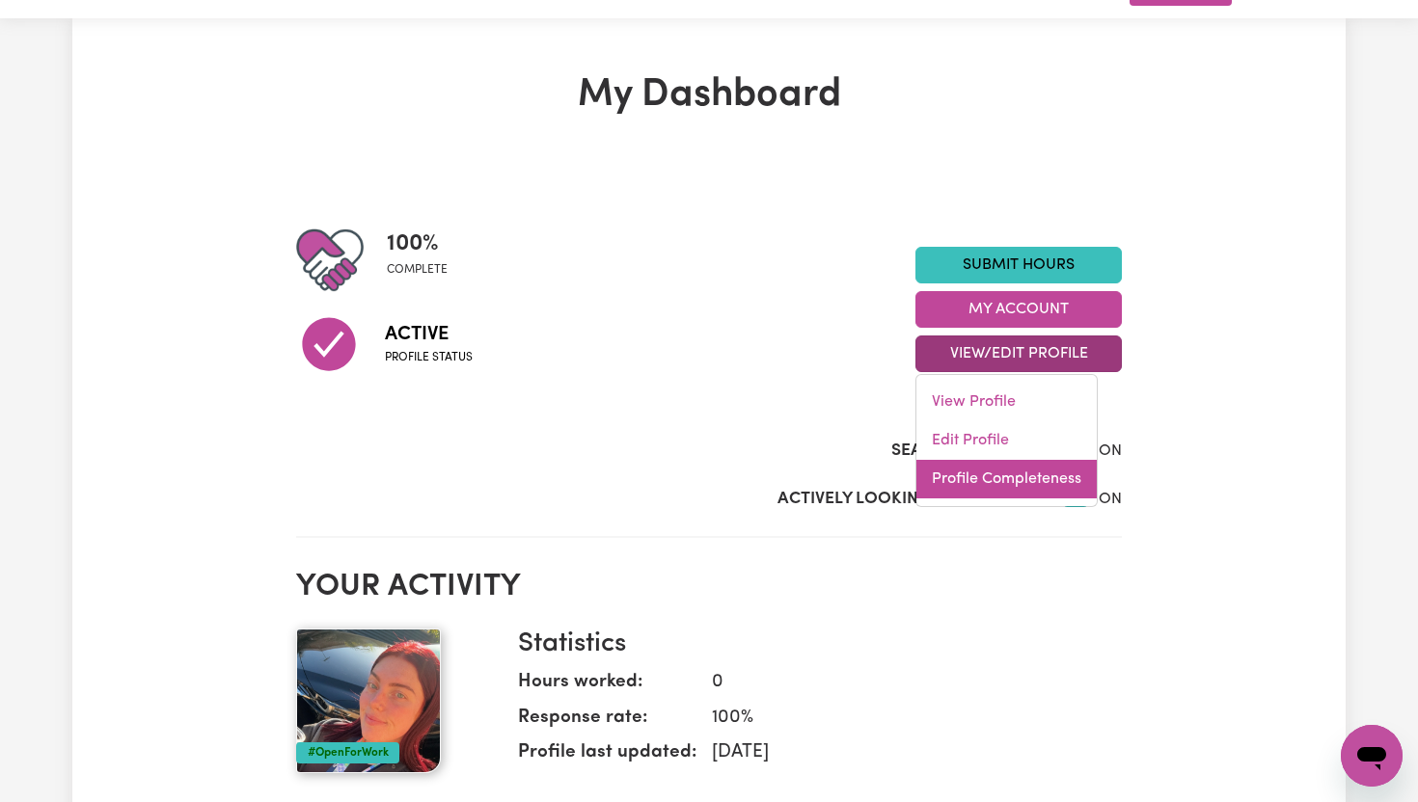
click at [986, 488] on link "Profile Completeness" at bounding box center [1006, 479] width 180 height 39
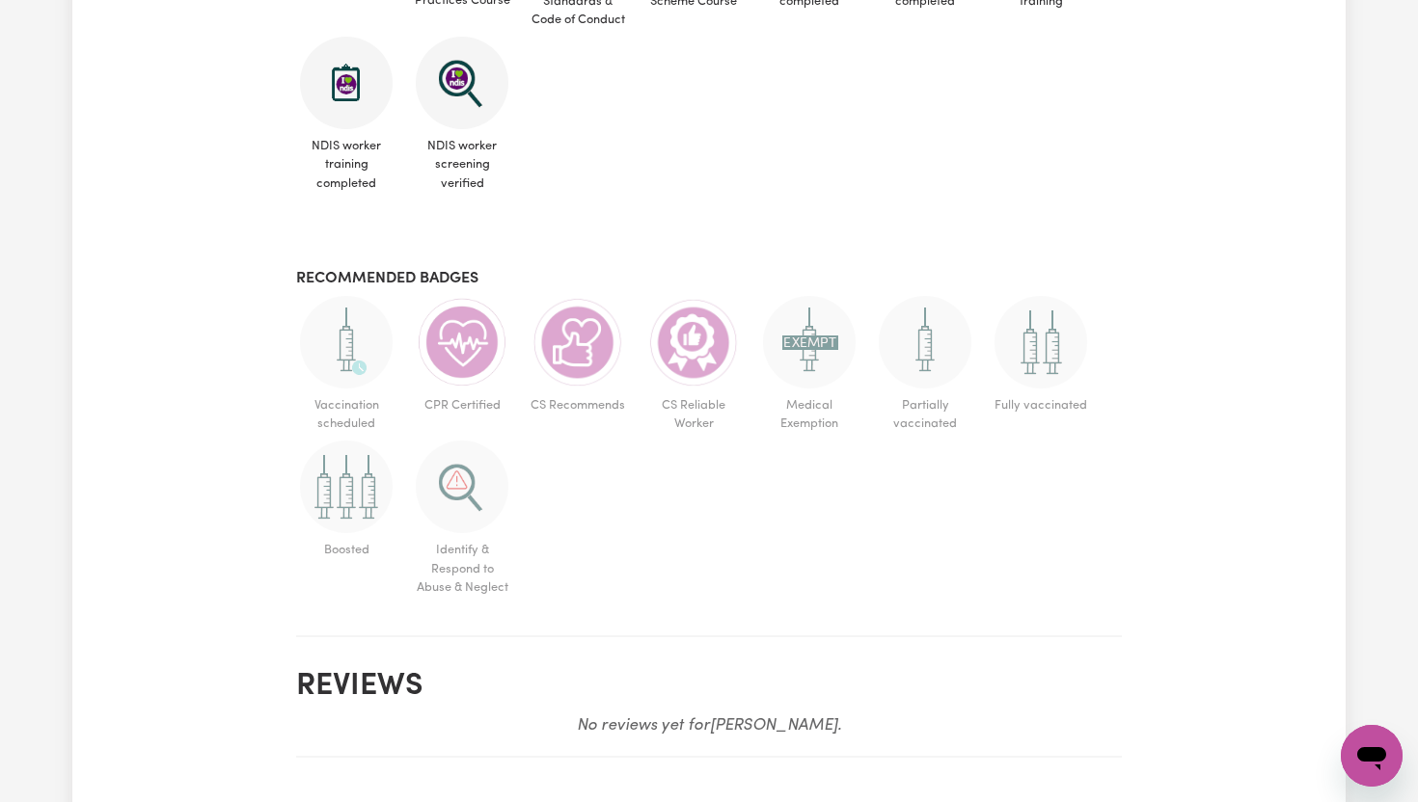
scroll to position [1344, 0]
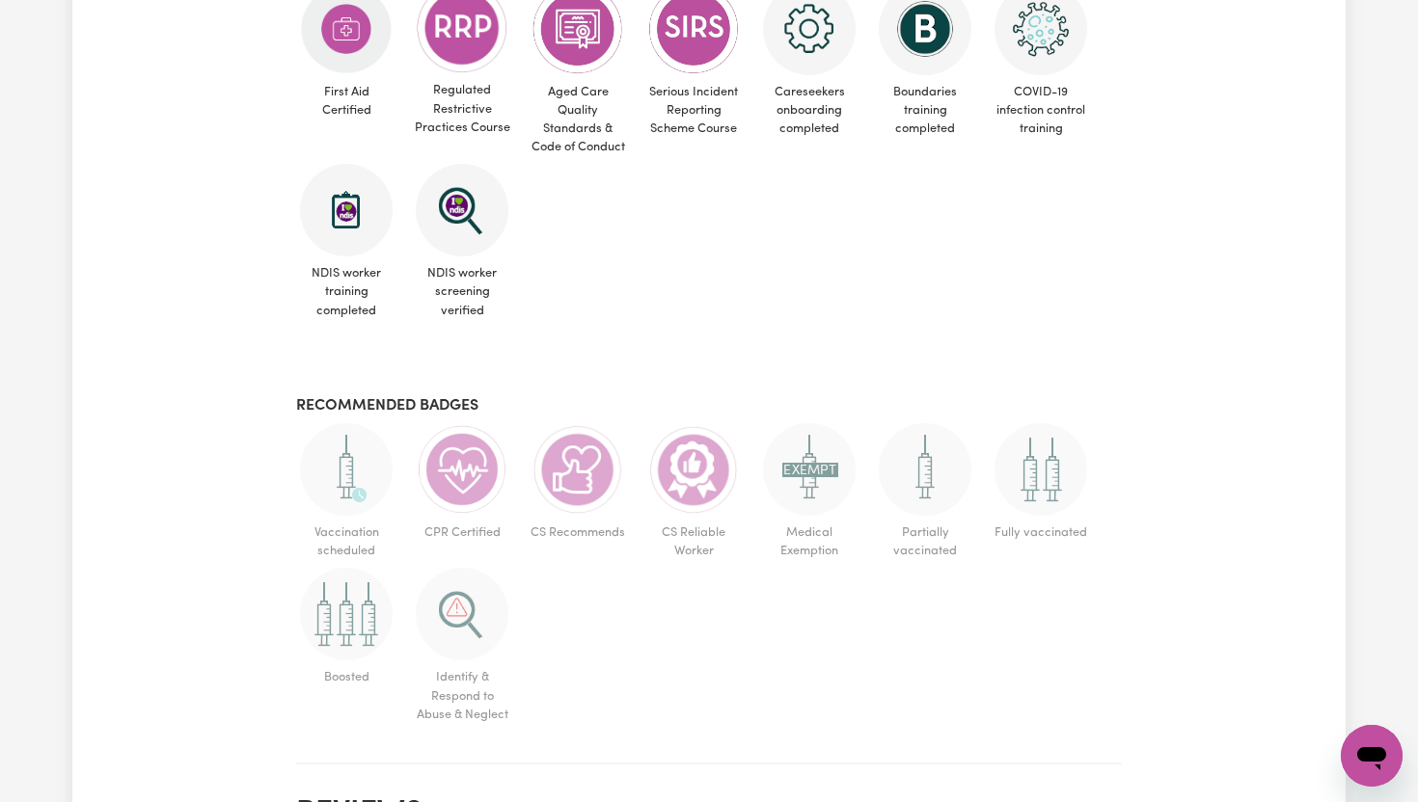
click at [464, 450] on img at bounding box center [462, 469] width 93 height 93
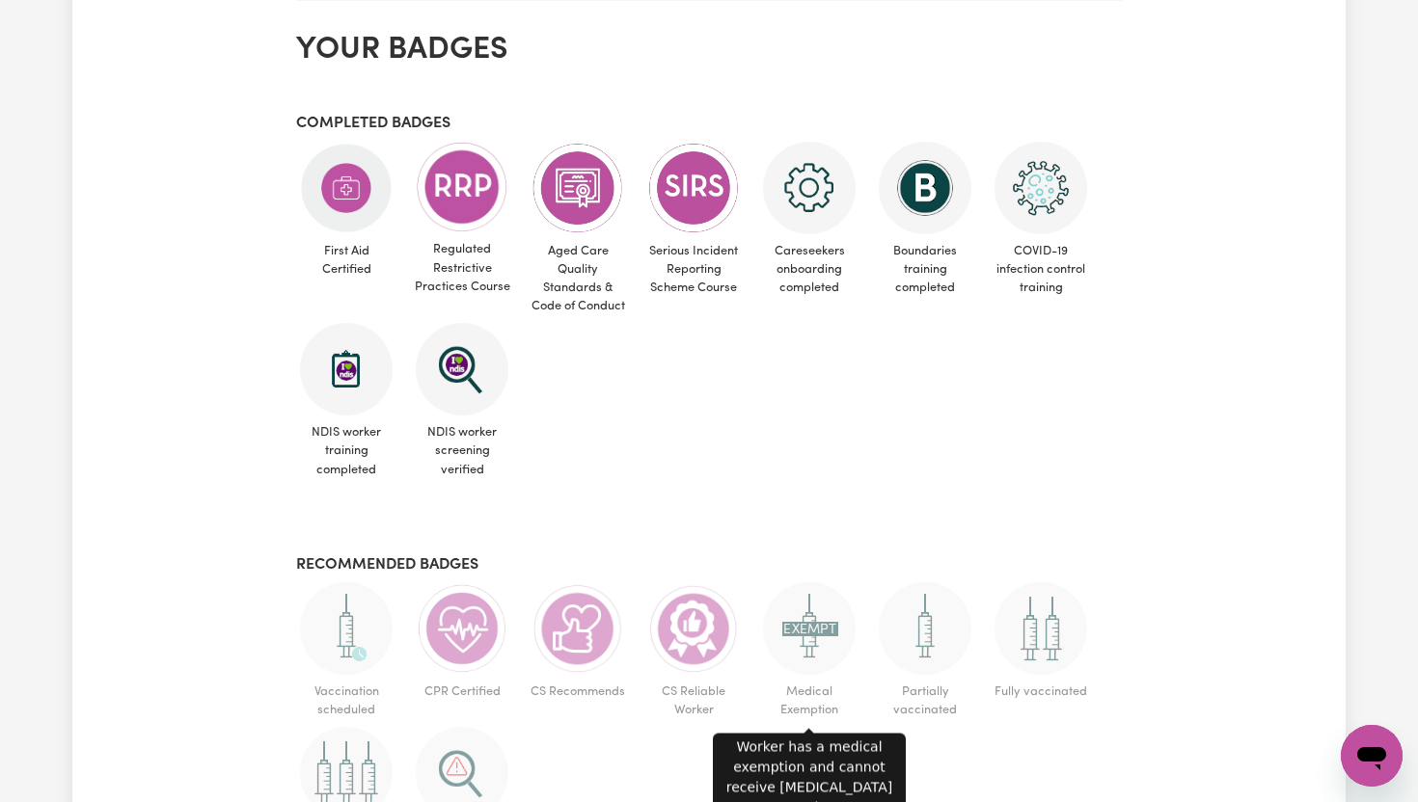
scroll to position [1187, 0]
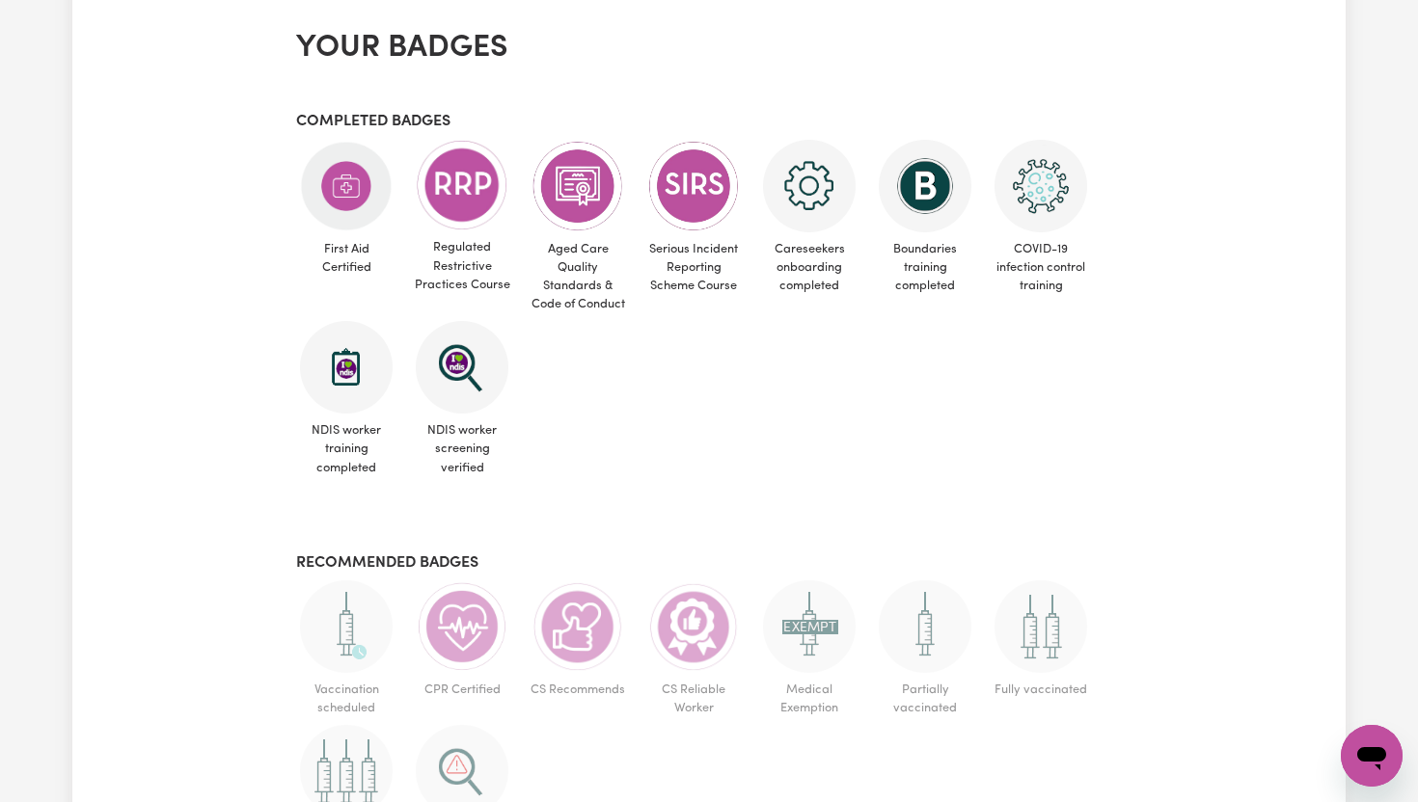
click at [580, 636] on img at bounding box center [577, 627] width 93 height 93
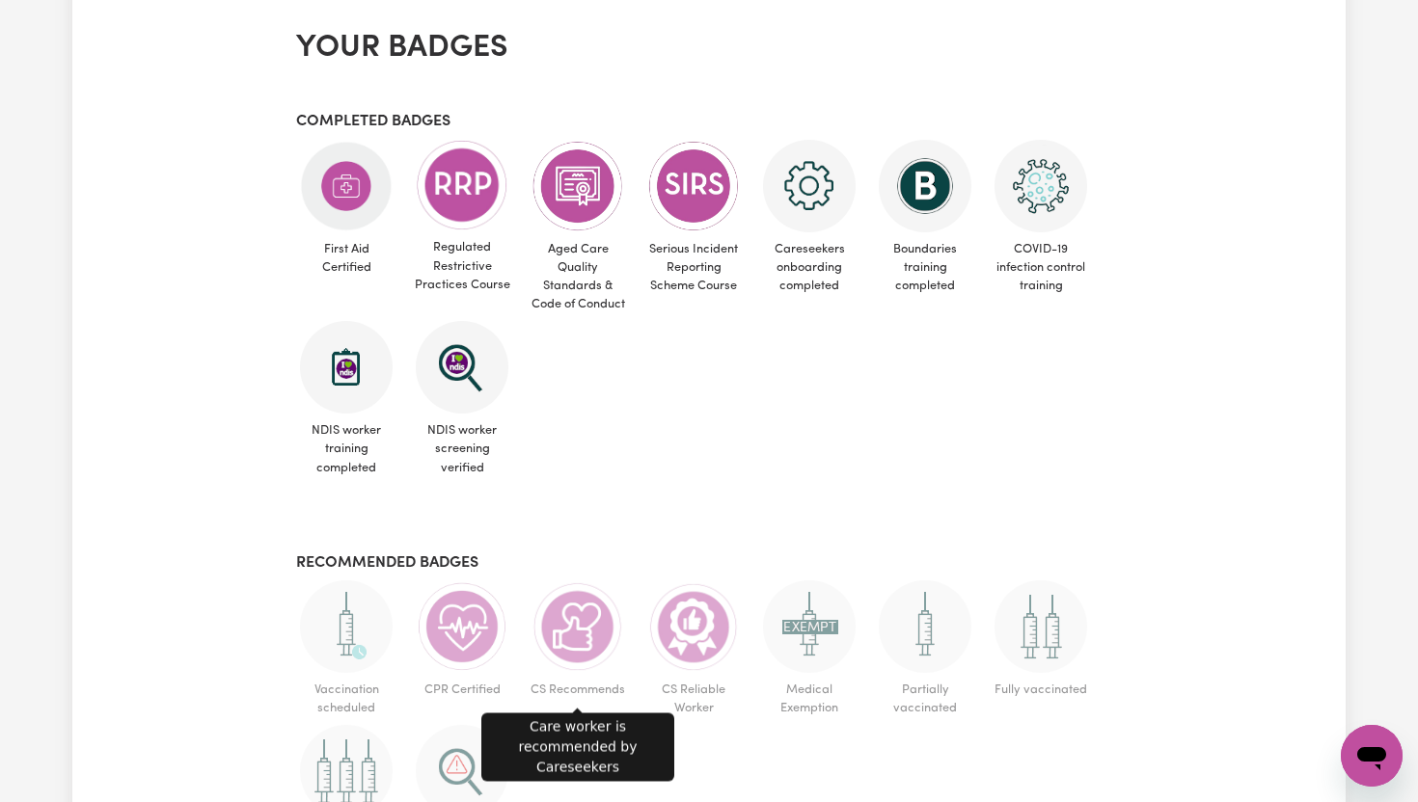
click at [580, 636] on img at bounding box center [577, 627] width 93 height 93
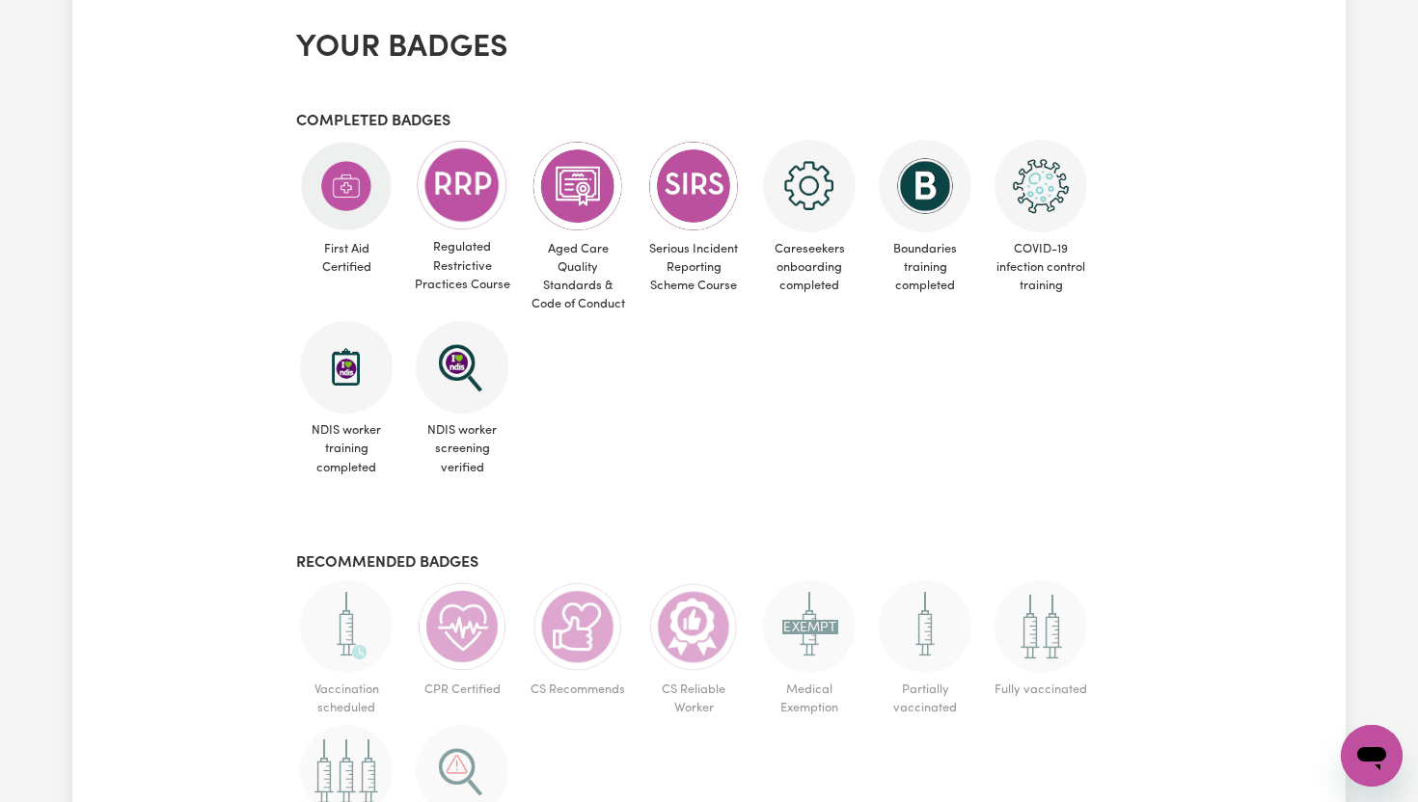
click at [489, 631] on img at bounding box center [462, 627] width 93 height 93
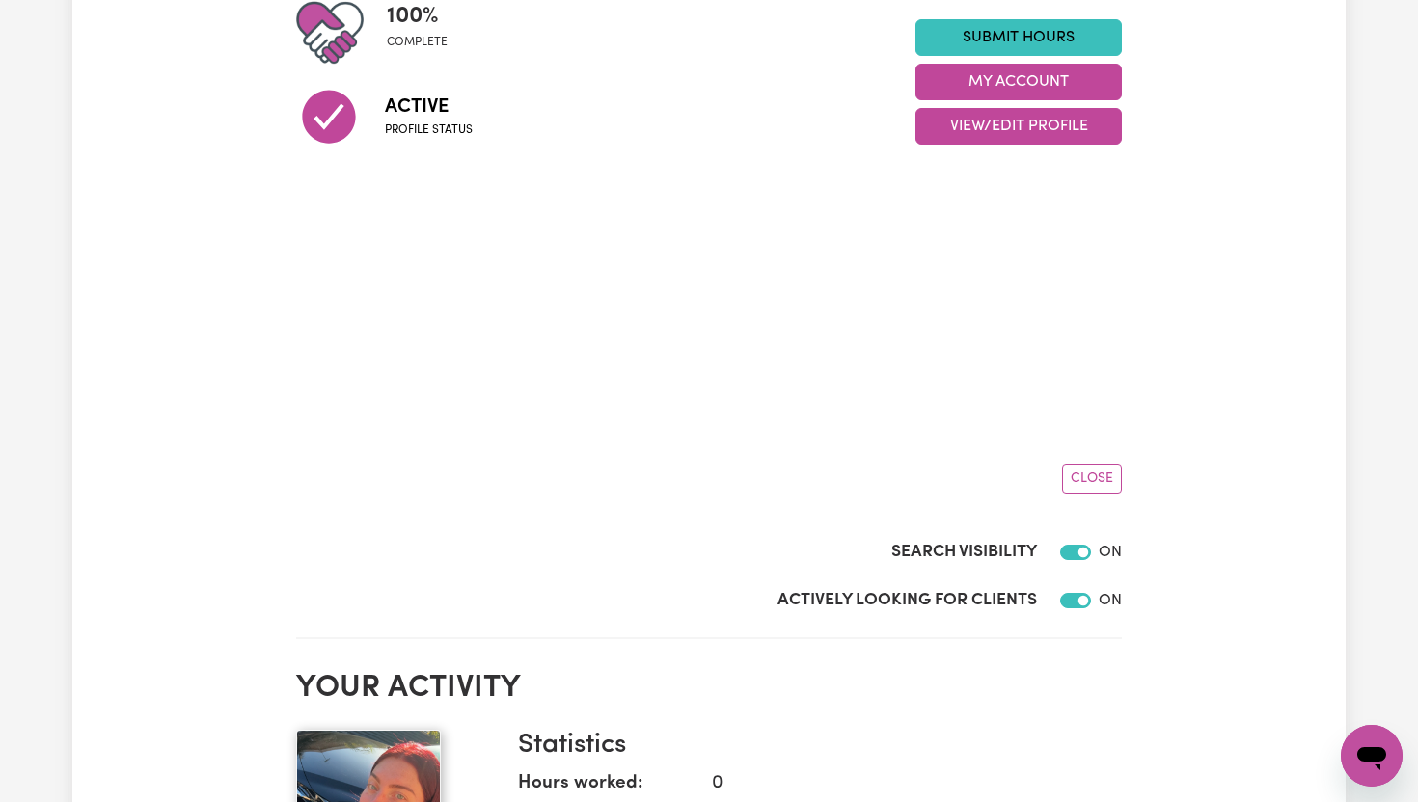
scroll to position [0, 0]
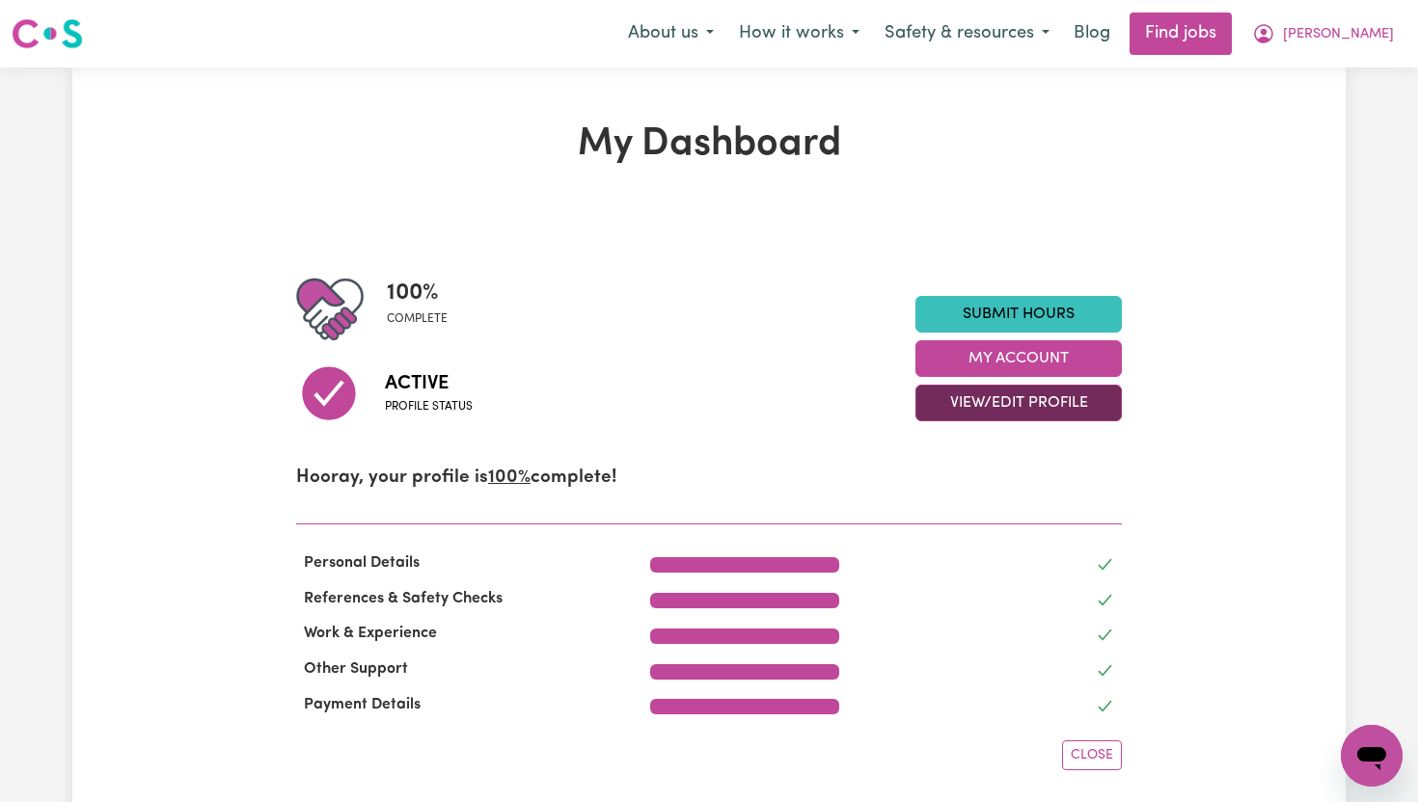
click at [1047, 394] on button "View/Edit Profile" at bounding box center [1018, 403] width 206 height 37
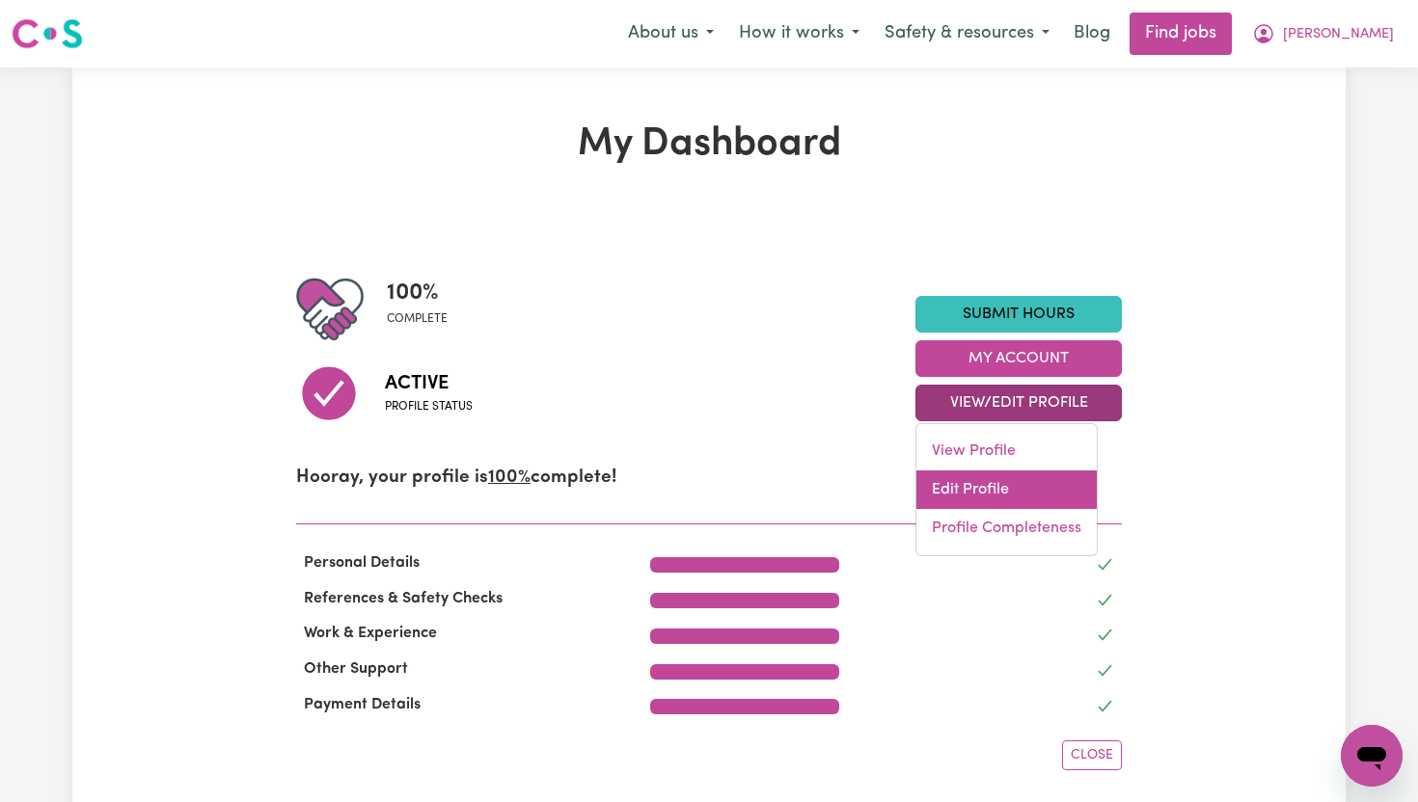
click at [1025, 480] on link "Edit Profile" at bounding box center [1006, 490] width 180 height 39
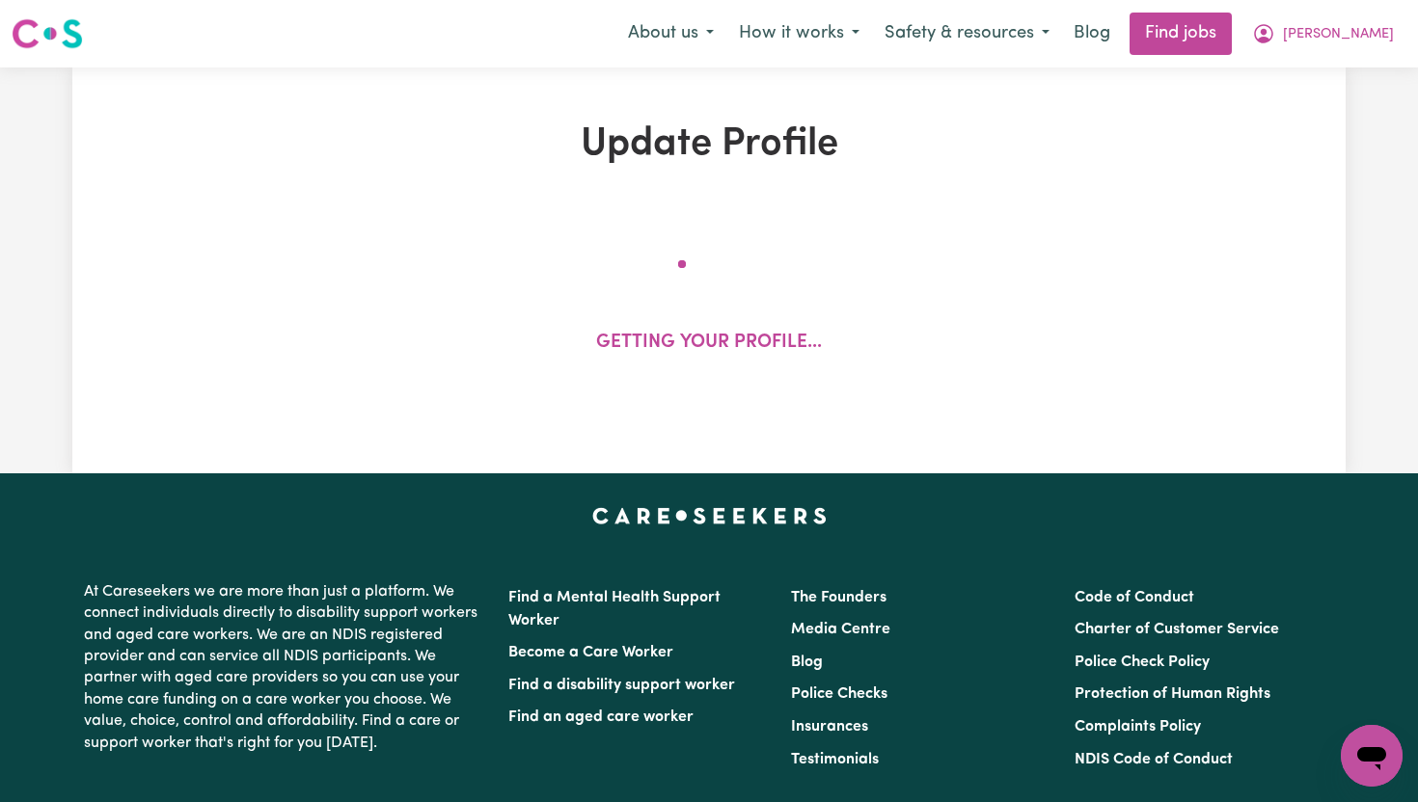
select select "[DEMOGRAPHIC_DATA]"
select select "[DEMOGRAPHIC_DATA] Citizen"
select select "Studying a healthcare related degree or qualification"
select select "70"
select select "98"
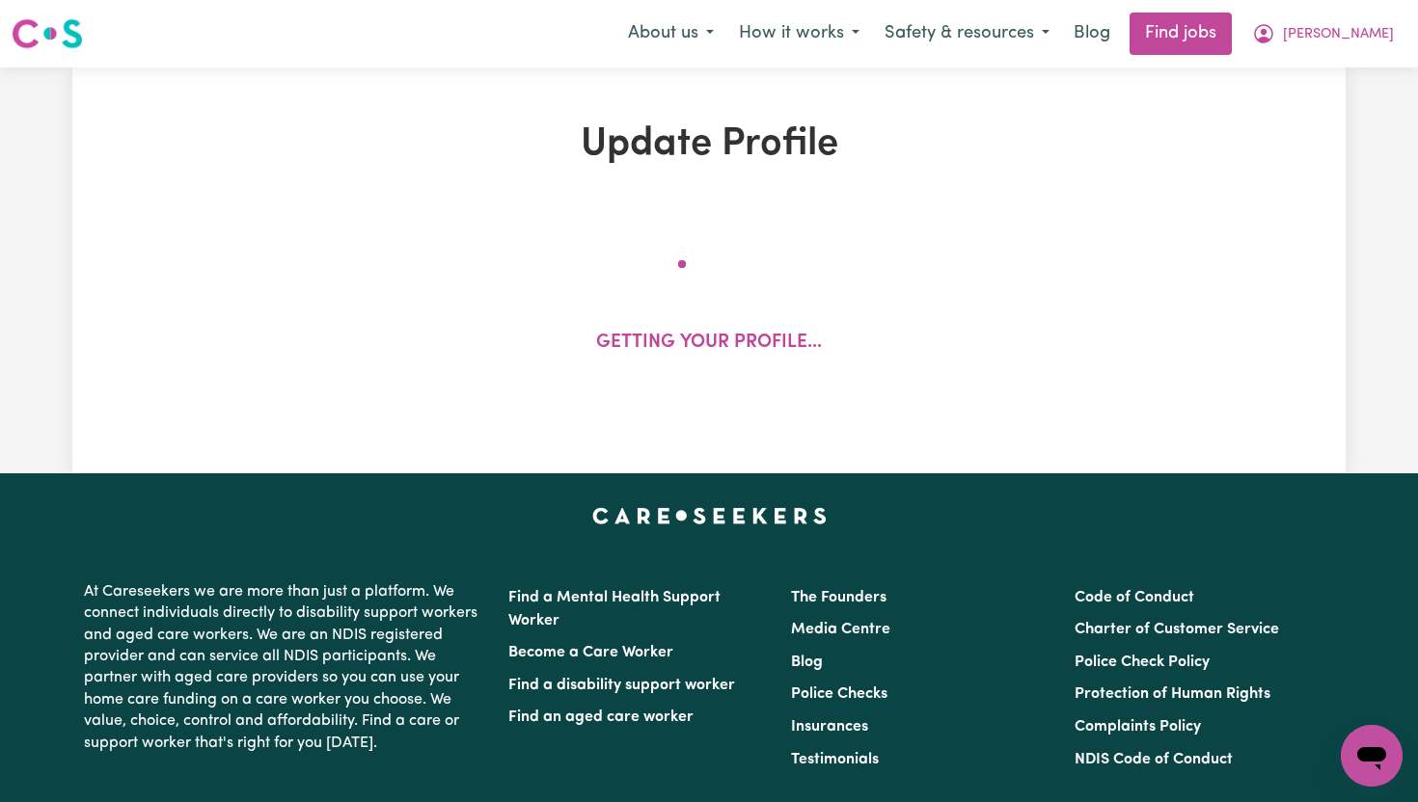
select select "127"
select select "156"
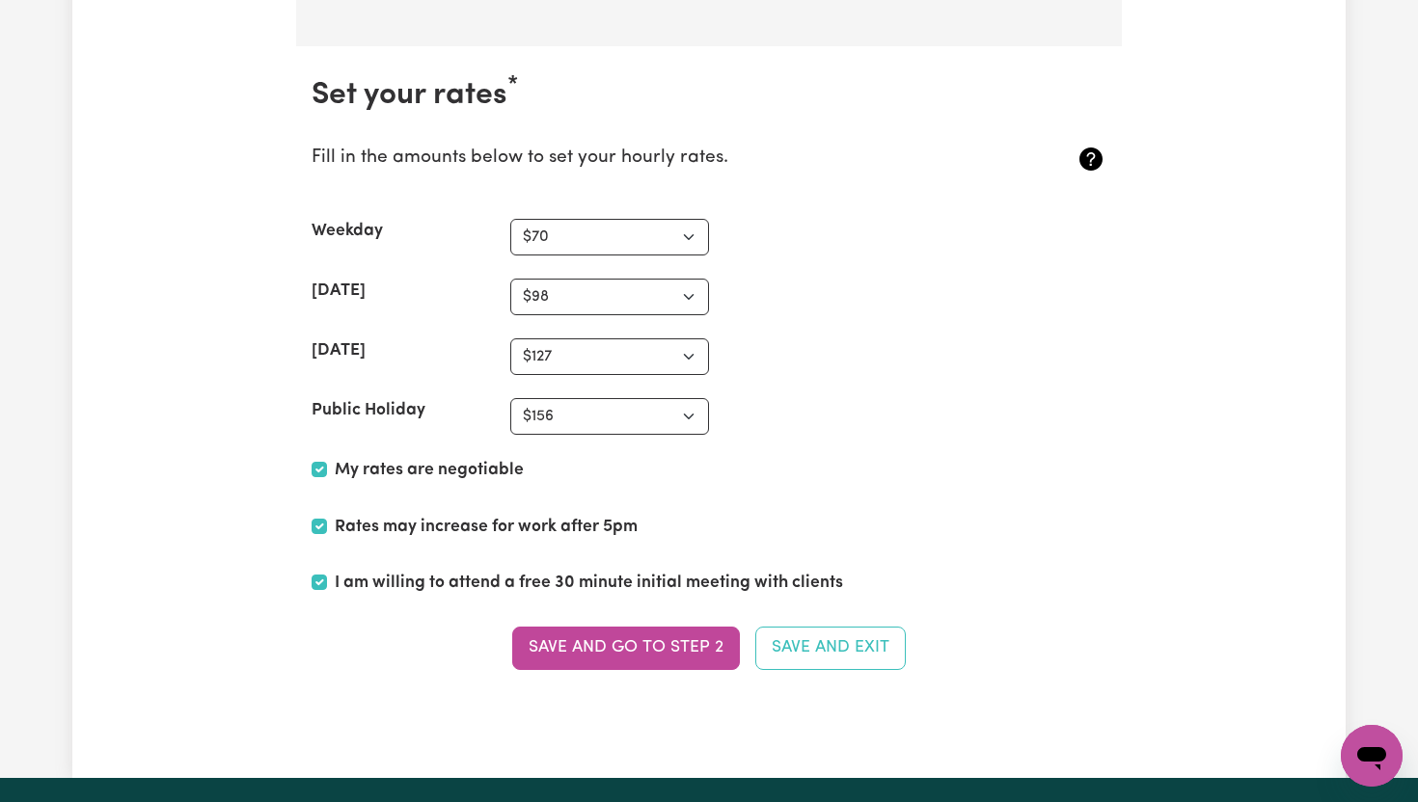
scroll to position [4447, 0]
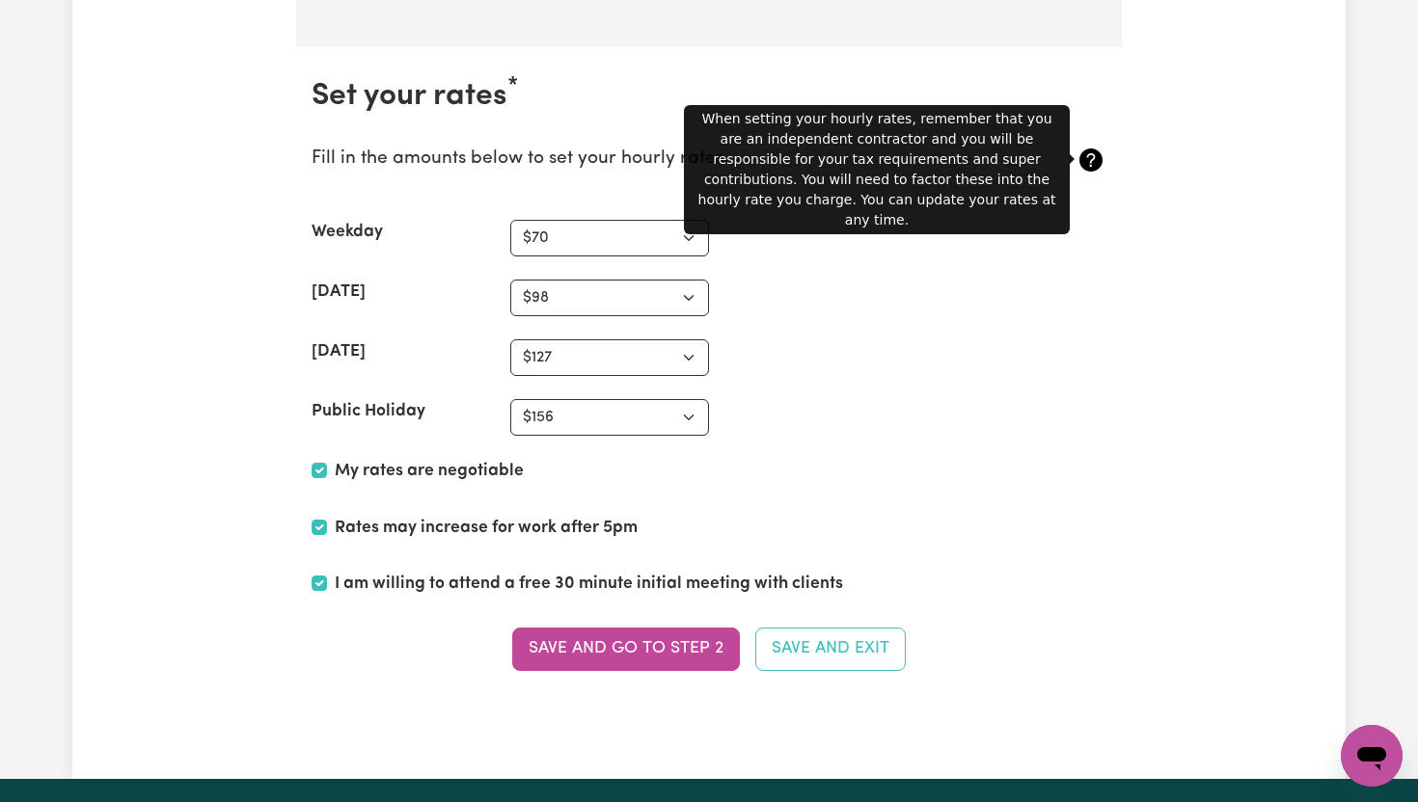
click at [1093, 158] on icon at bounding box center [1090, 160] width 31 height 31
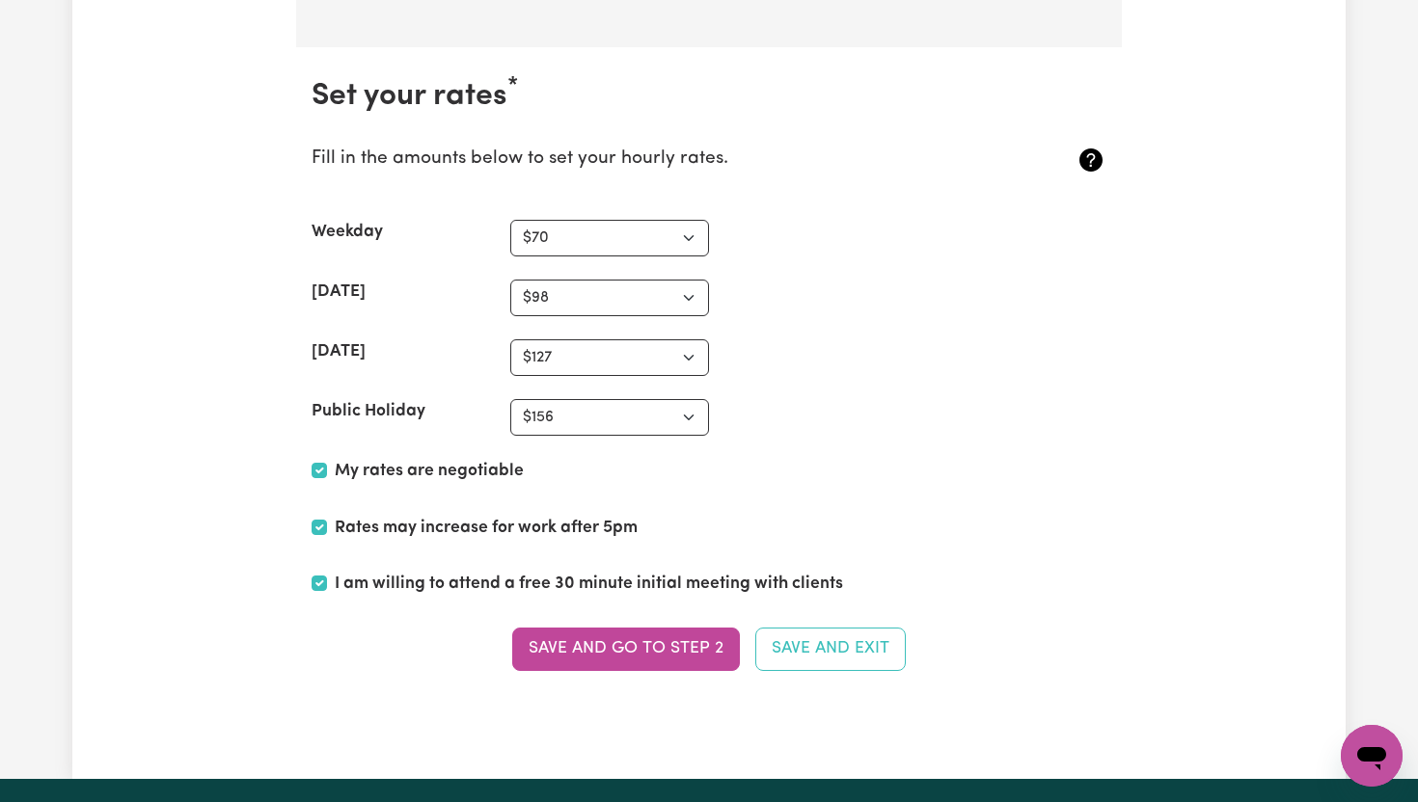
click at [1093, 158] on icon at bounding box center [1090, 160] width 31 height 31
click at [702, 649] on button "Save and go to Step 2" at bounding box center [626, 649] width 228 height 42
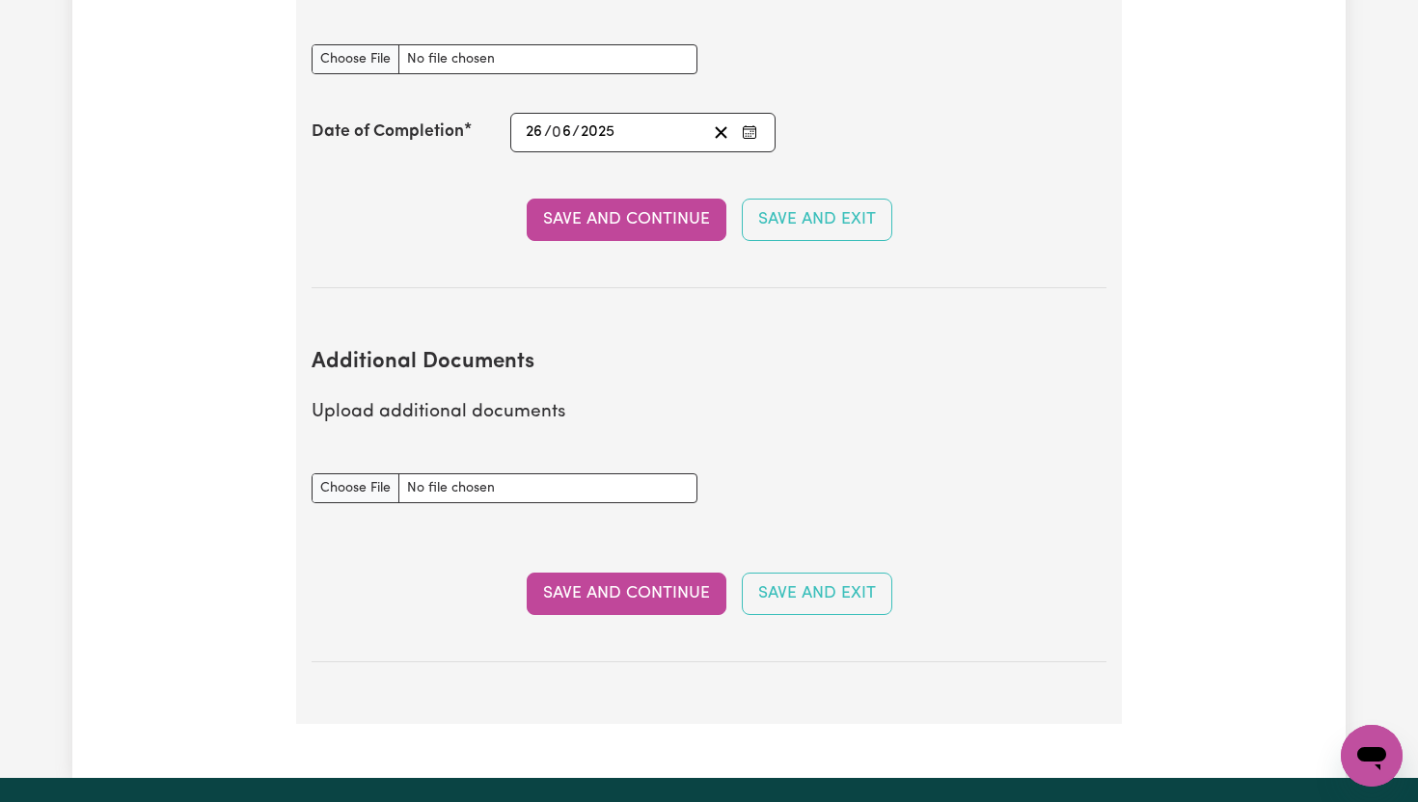
scroll to position [3720, 0]
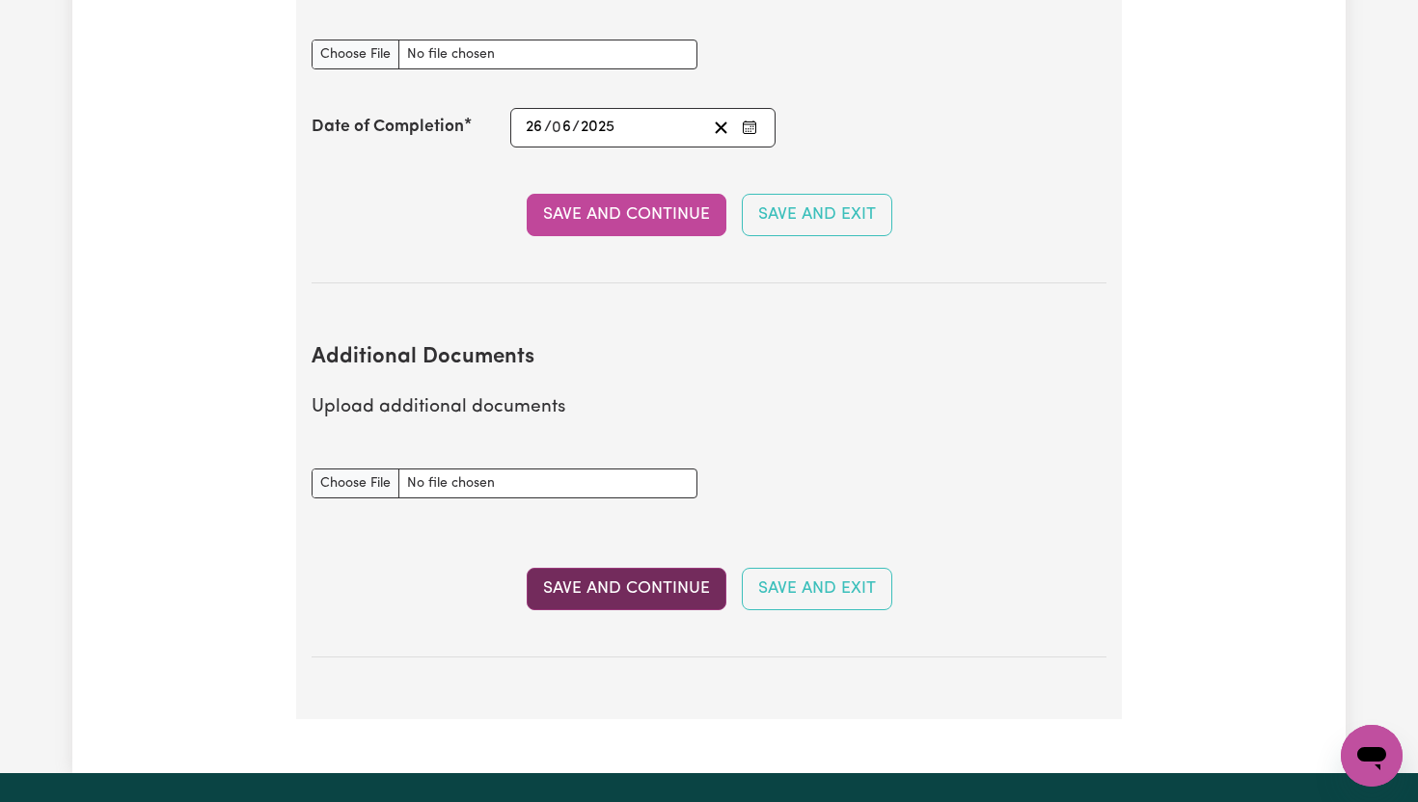
click at [647, 568] on button "Save and Continue" at bounding box center [627, 589] width 200 height 42
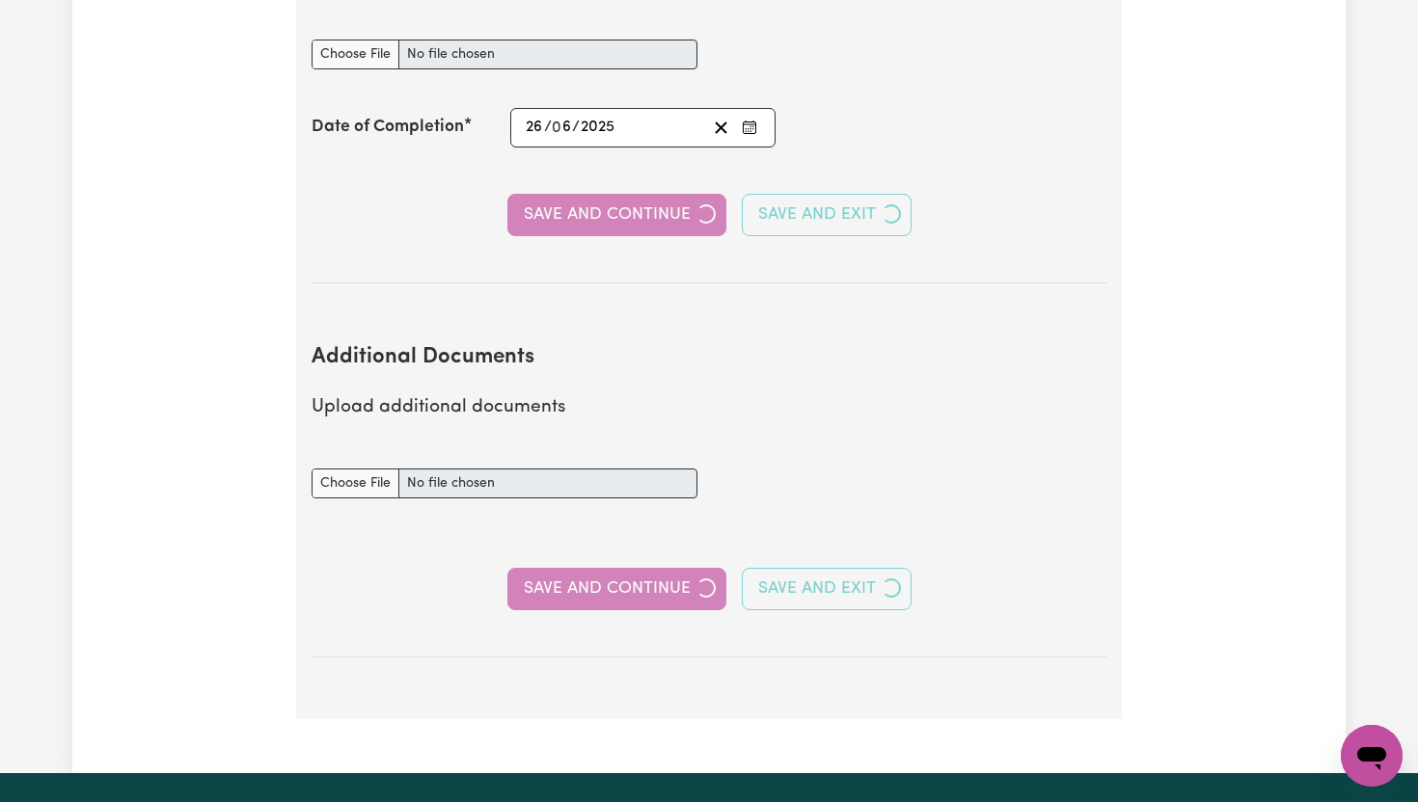
select select "2003"
select select "2024"
select select "Certificate III (Individual Support)"
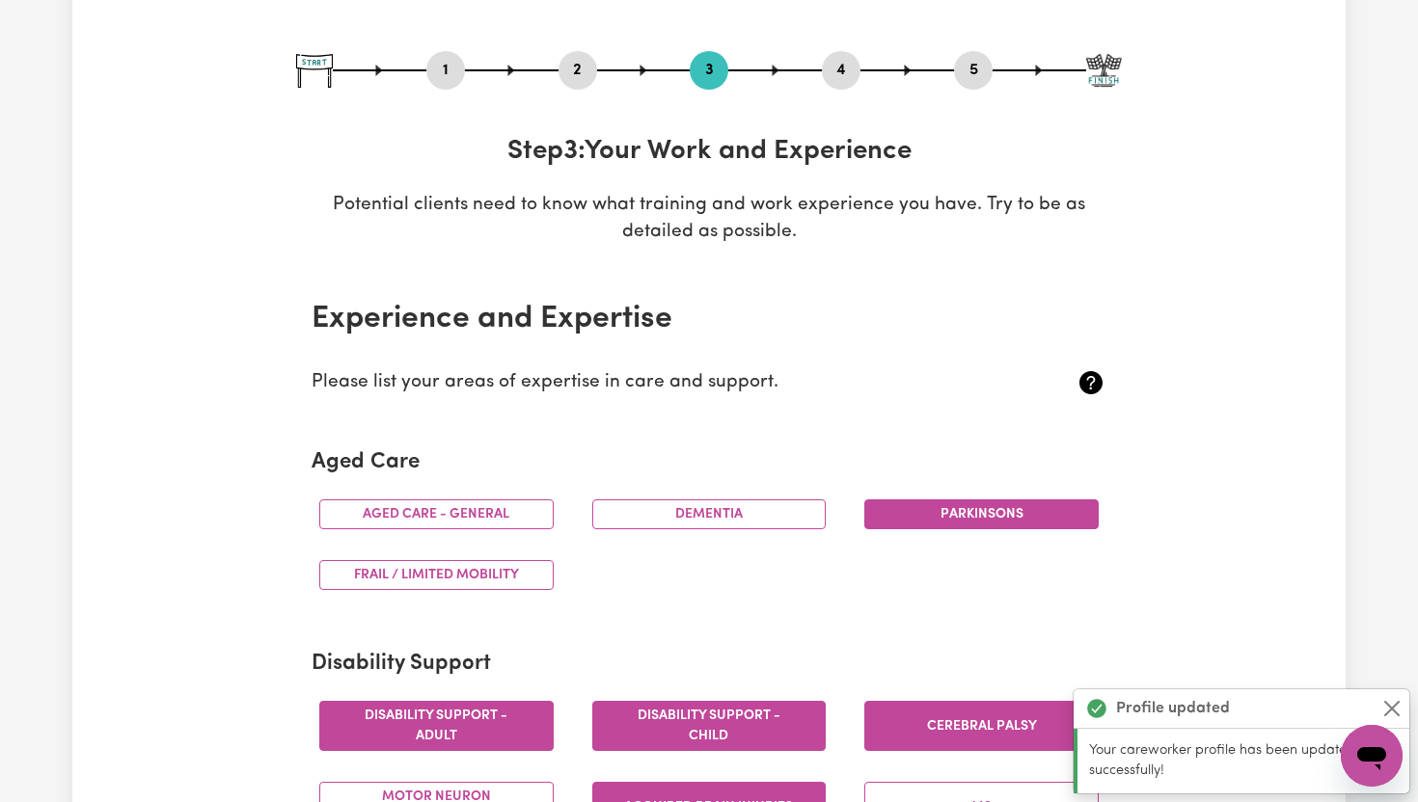
scroll to position [189, 0]
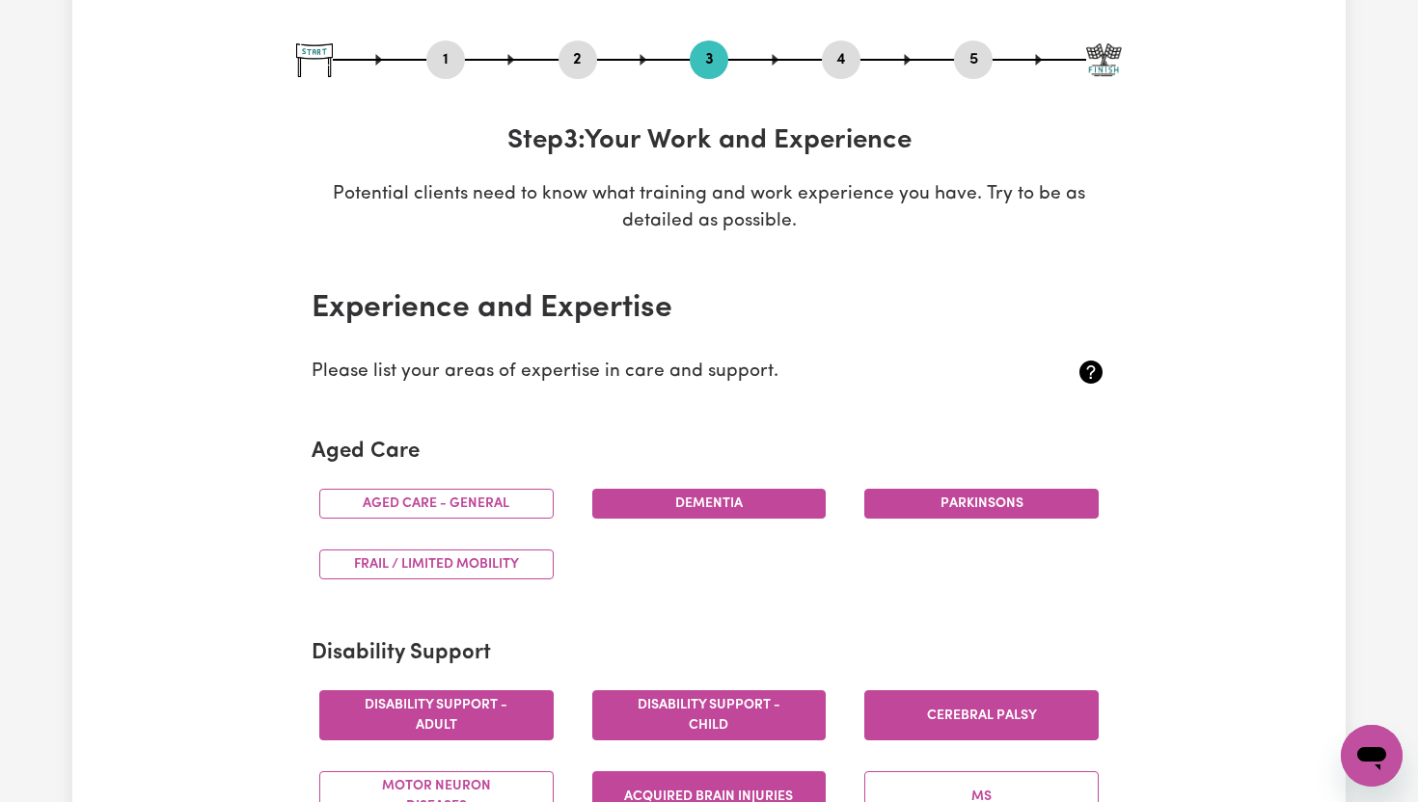
click at [669, 509] on button "Dementia" at bounding box center [709, 504] width 234 height 30
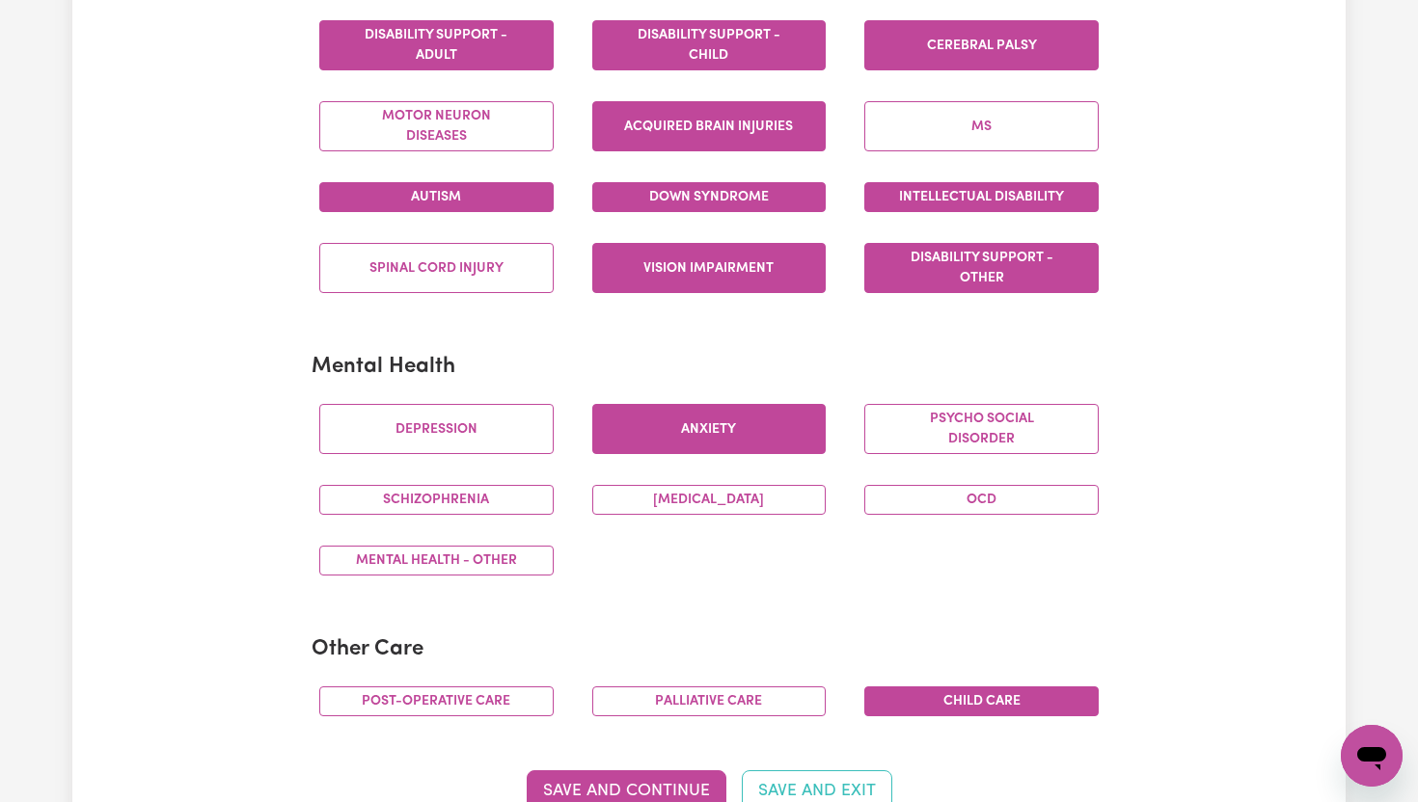
scroll to position [860, 0]
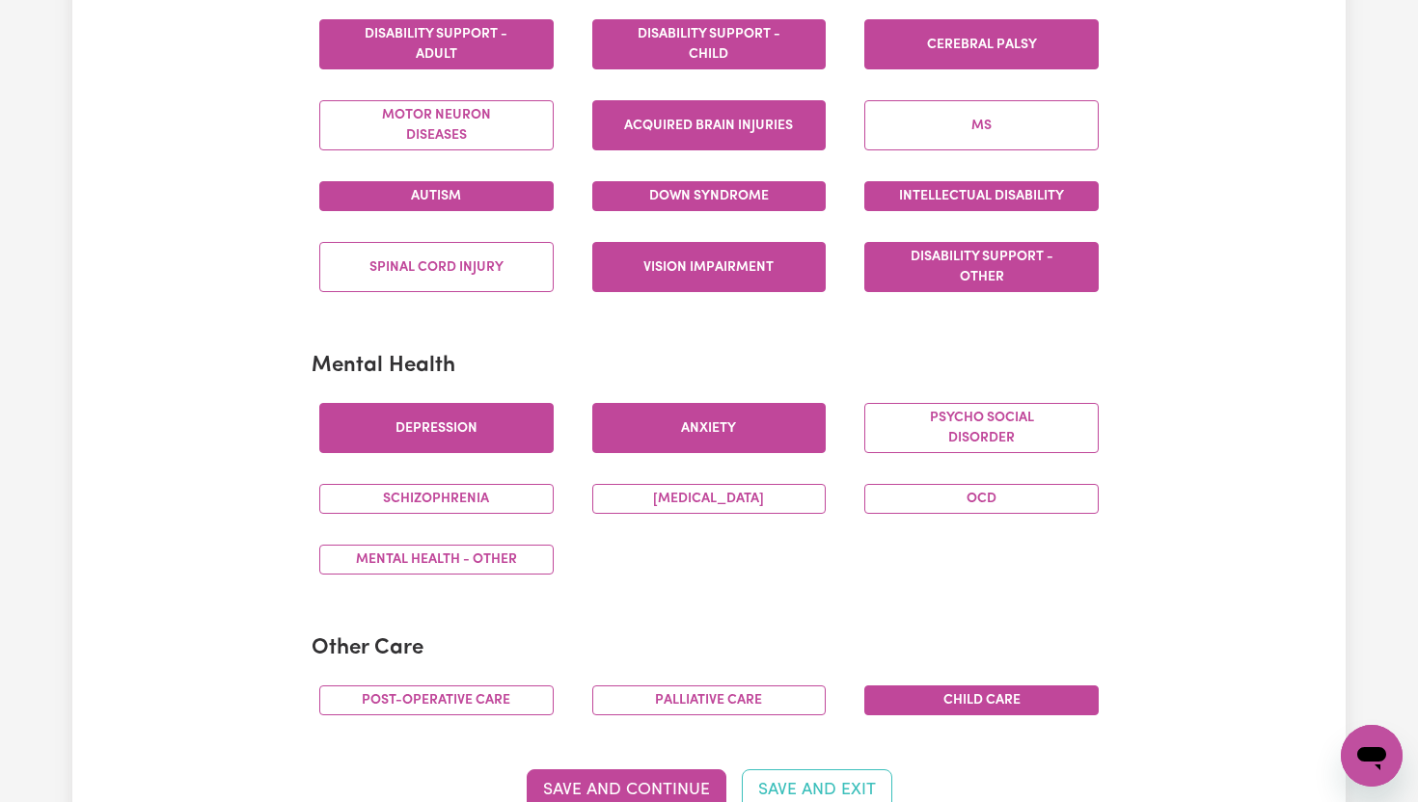
click at [485, 444] on button "Depression" at bounding box center [436, 428] width 234 height 50
click at [950, 507] on button "OCD" at bounding box center [981, 499] width 234 height 30
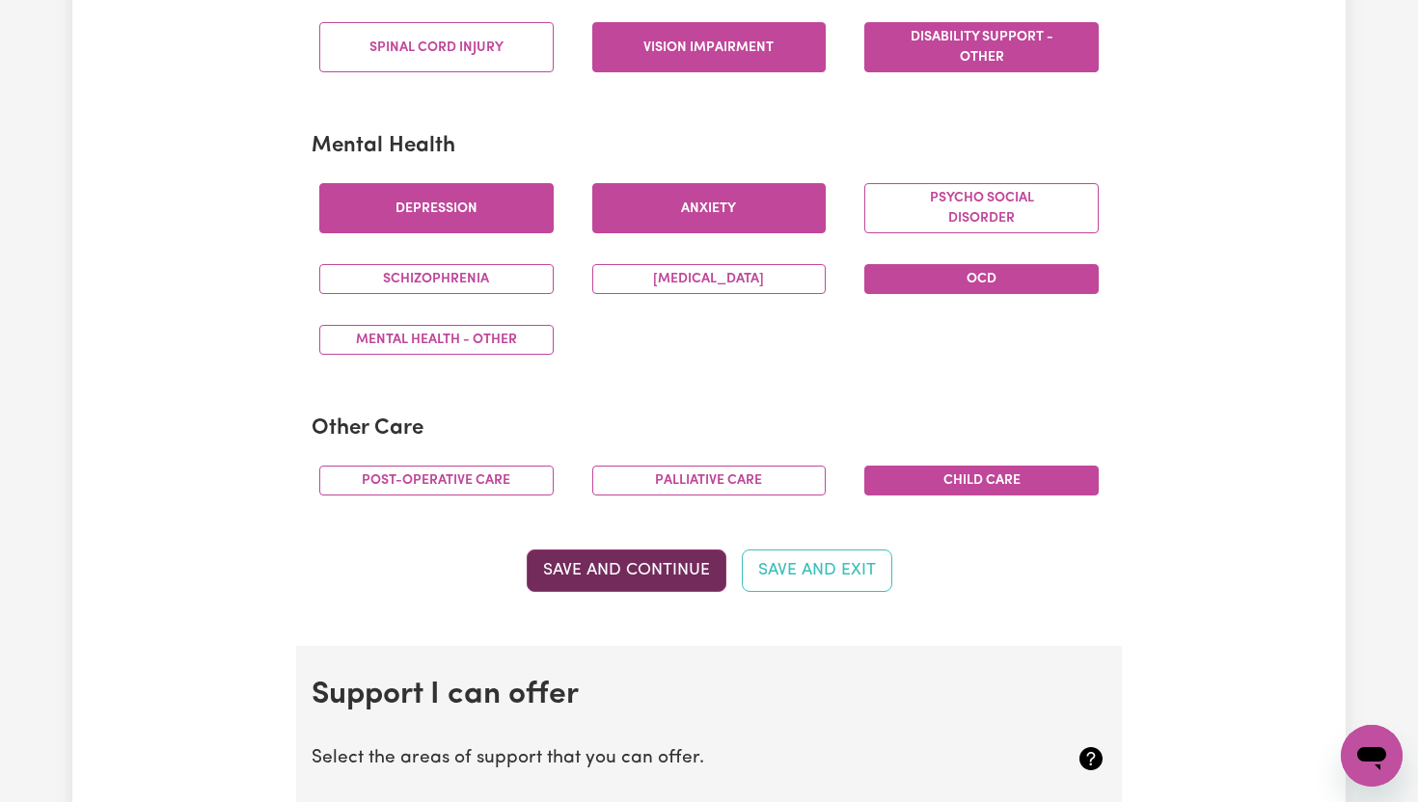
scroll to position [1224, 0]
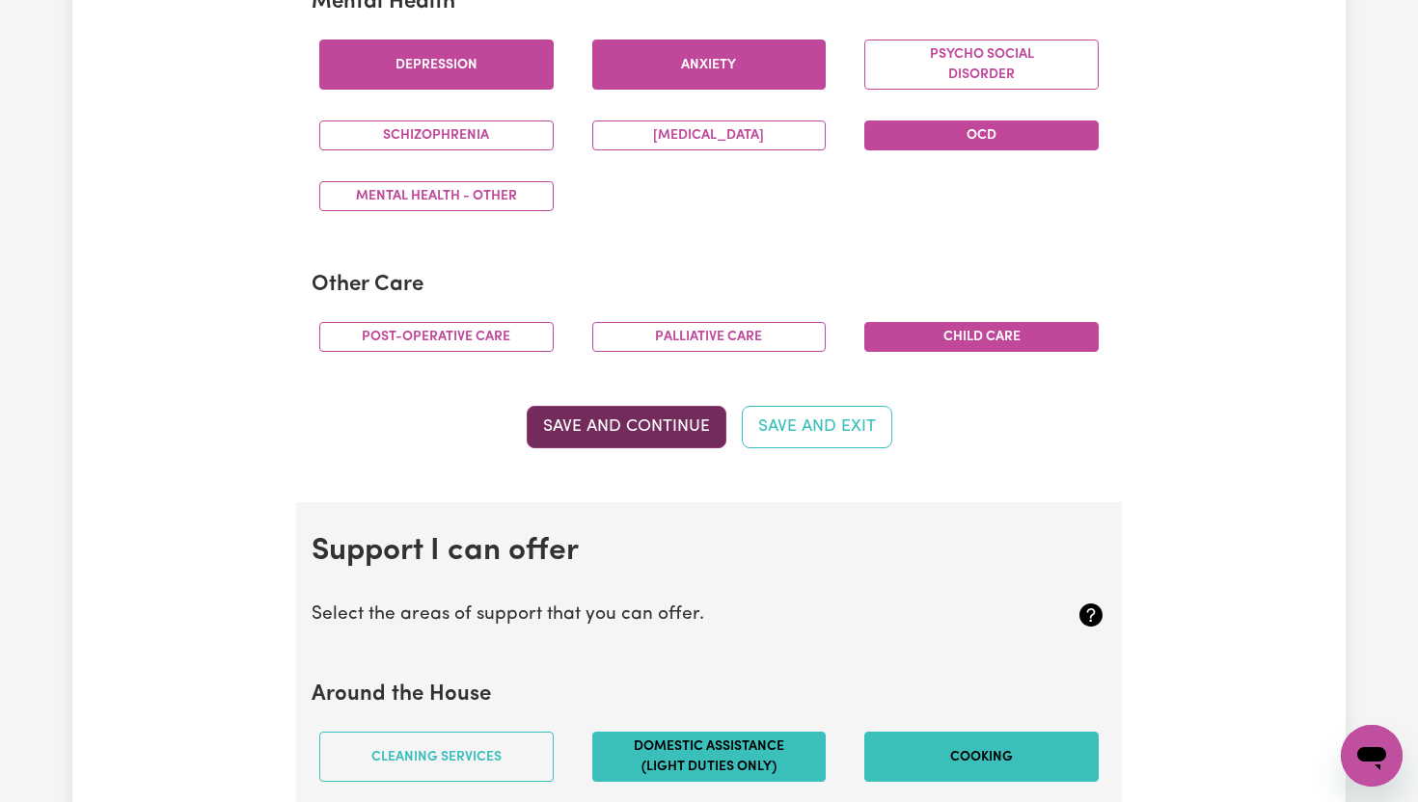
click at [633, 423] on button "Save and Continue" at bounding box center [627, 427] width 200 height 42
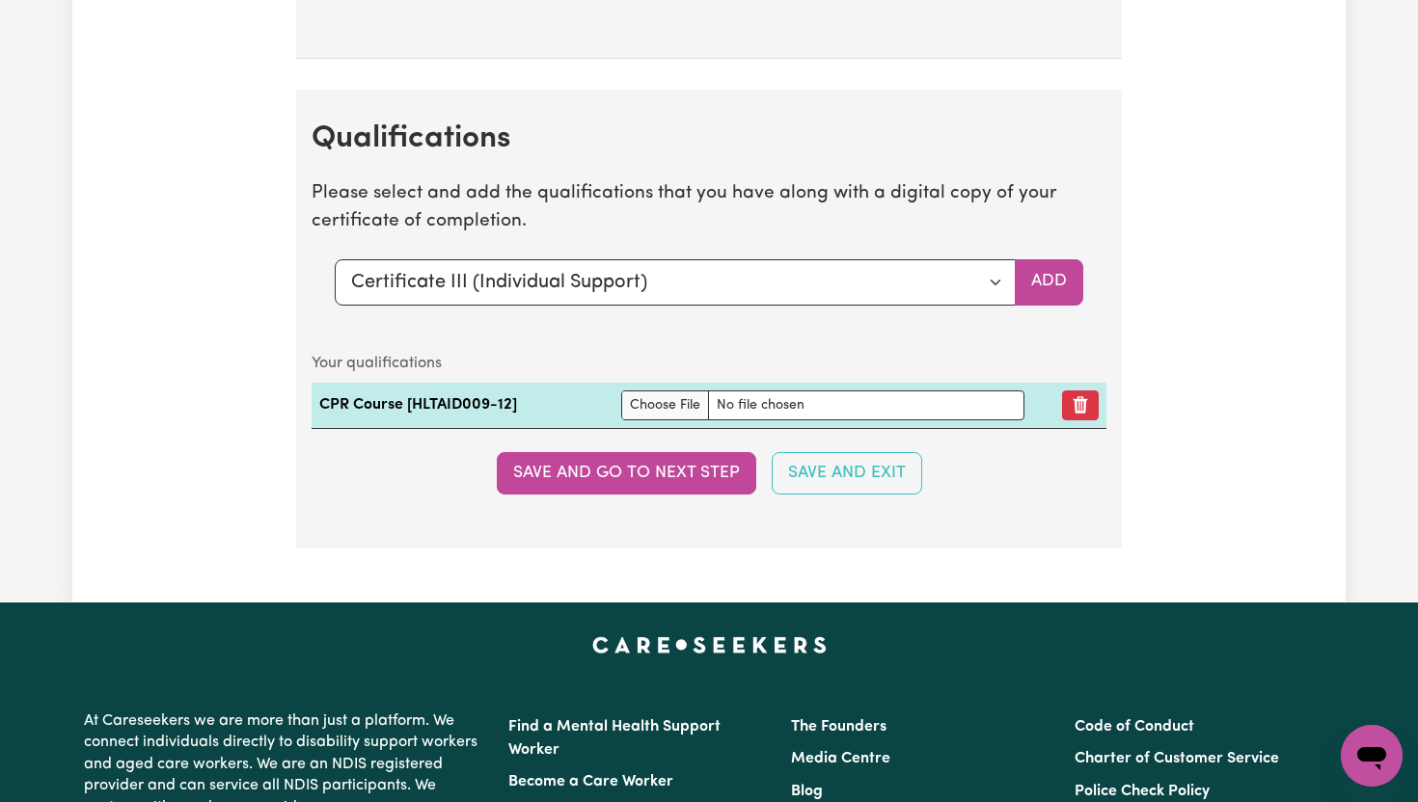
scroll to position [5008, 0]
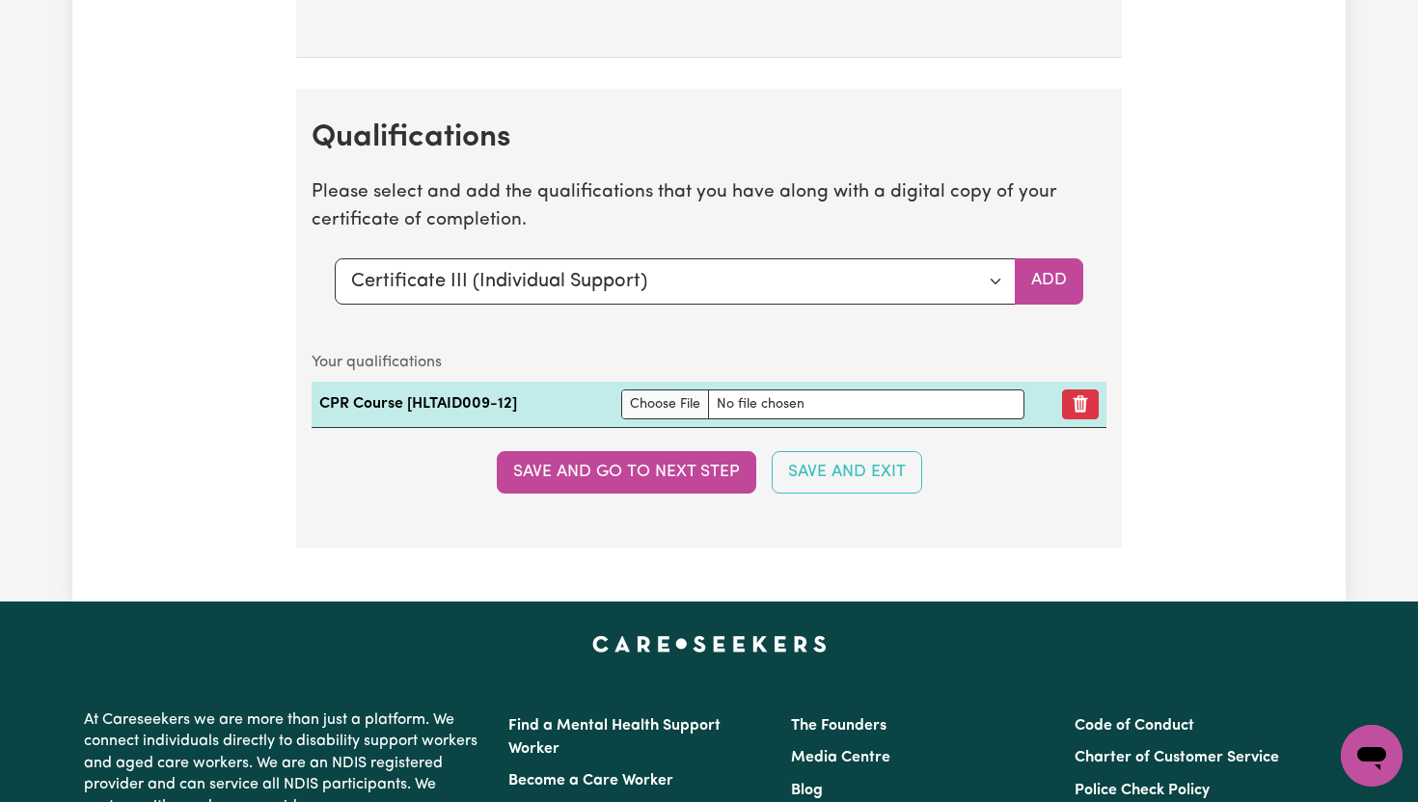
click at [663, 472] on button "Save and go to next step" at bounding box center [626, 472] width 259 height 42
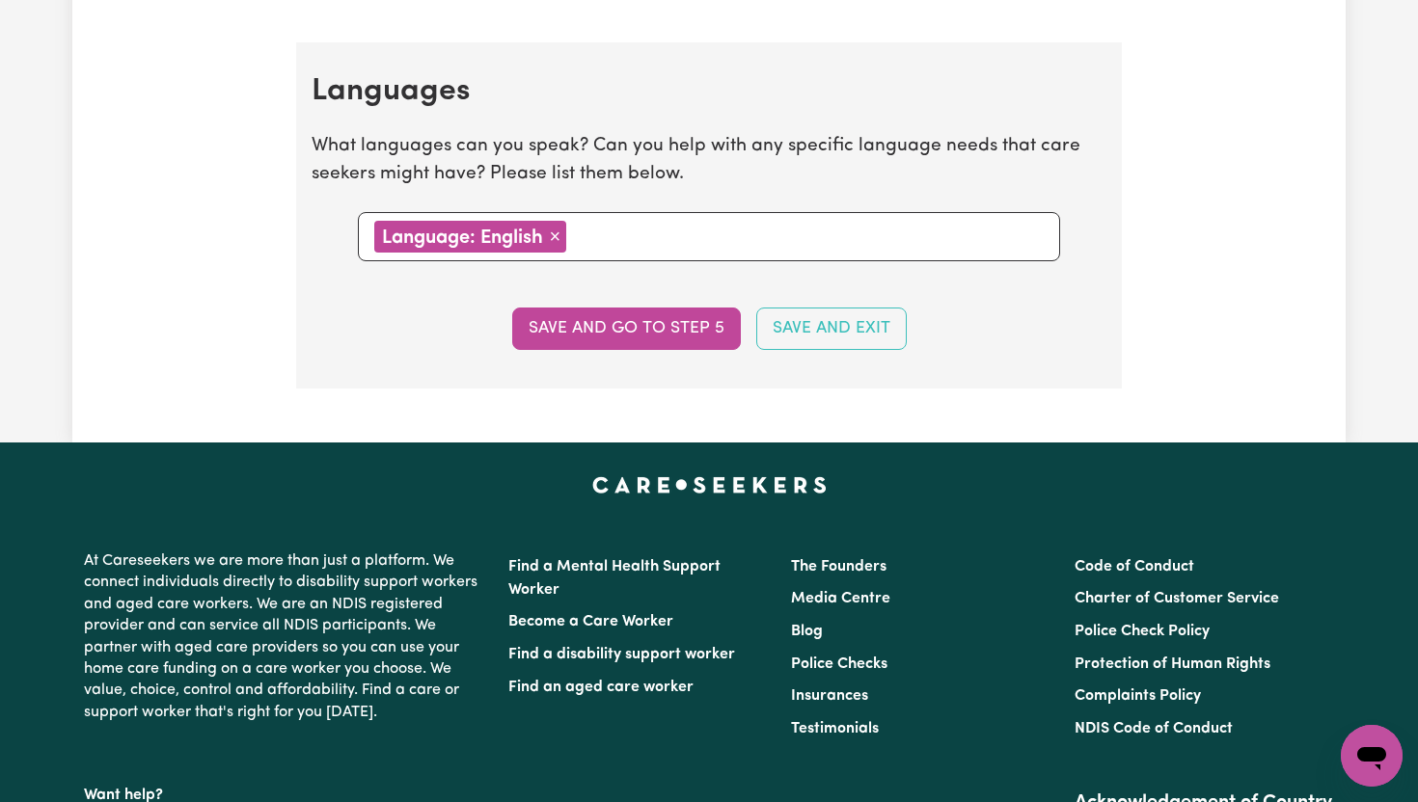
scroll to position [2175, 0]
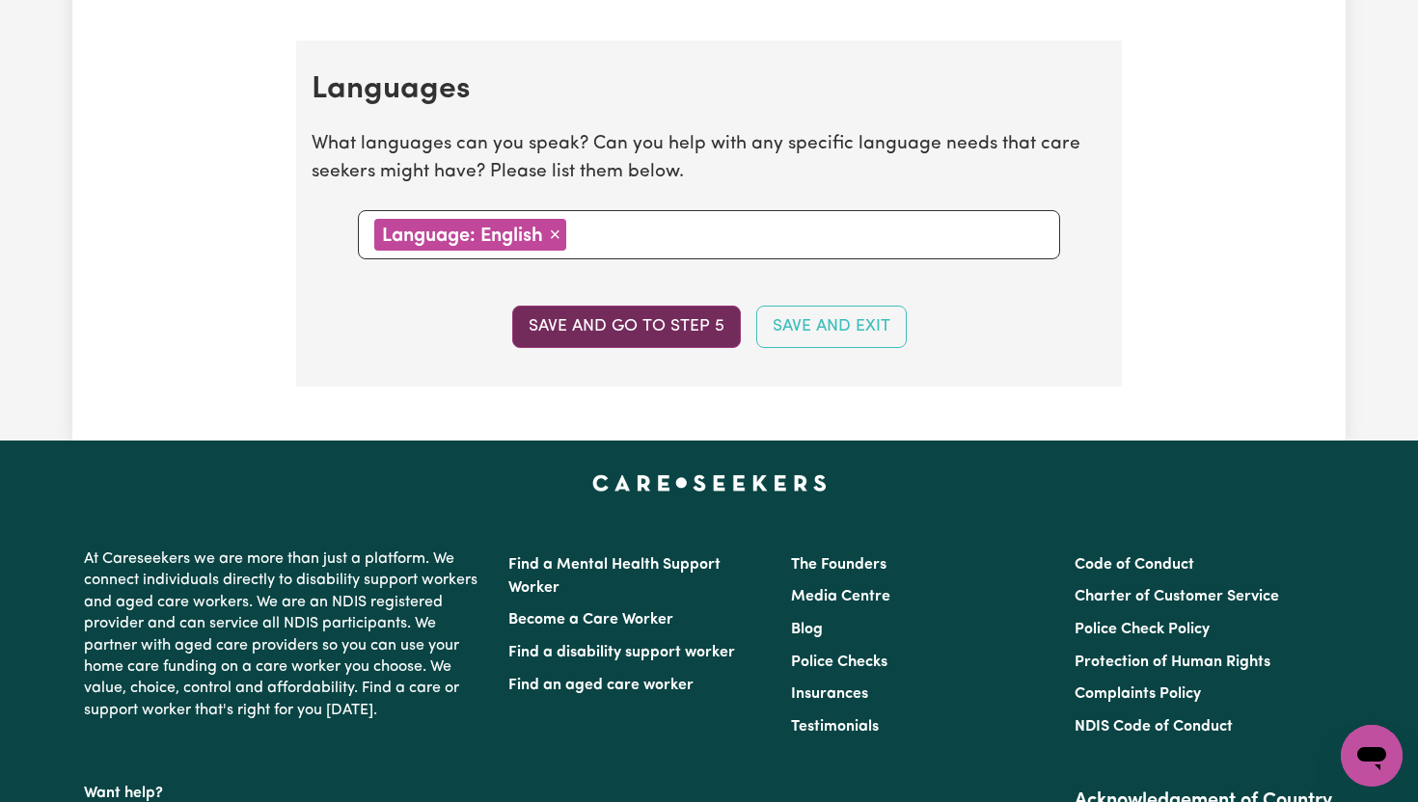
click at [638, 329] on button "Save and go to step 5" at bounding box center [626, 327] width 229 height 42
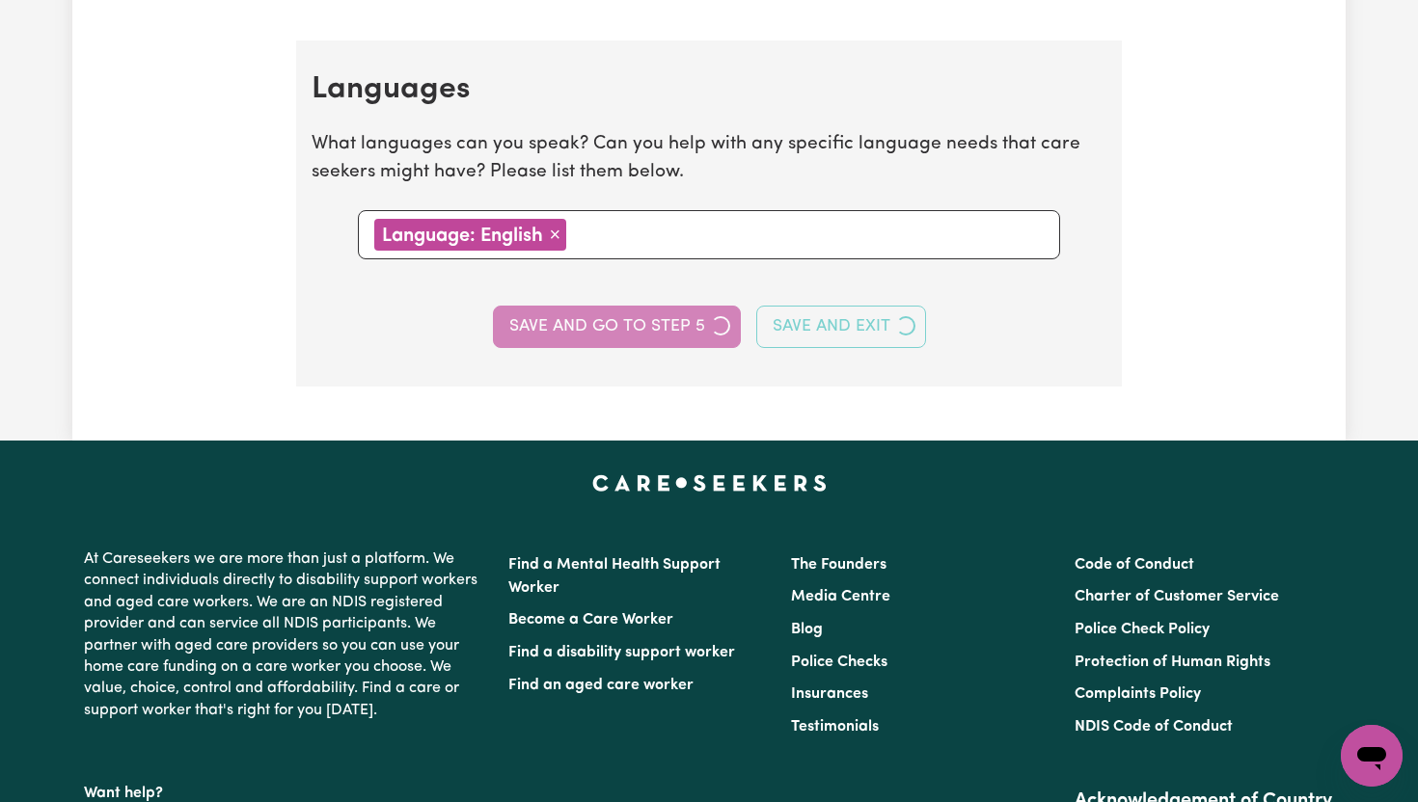
select select "I am providing services privately on my own"
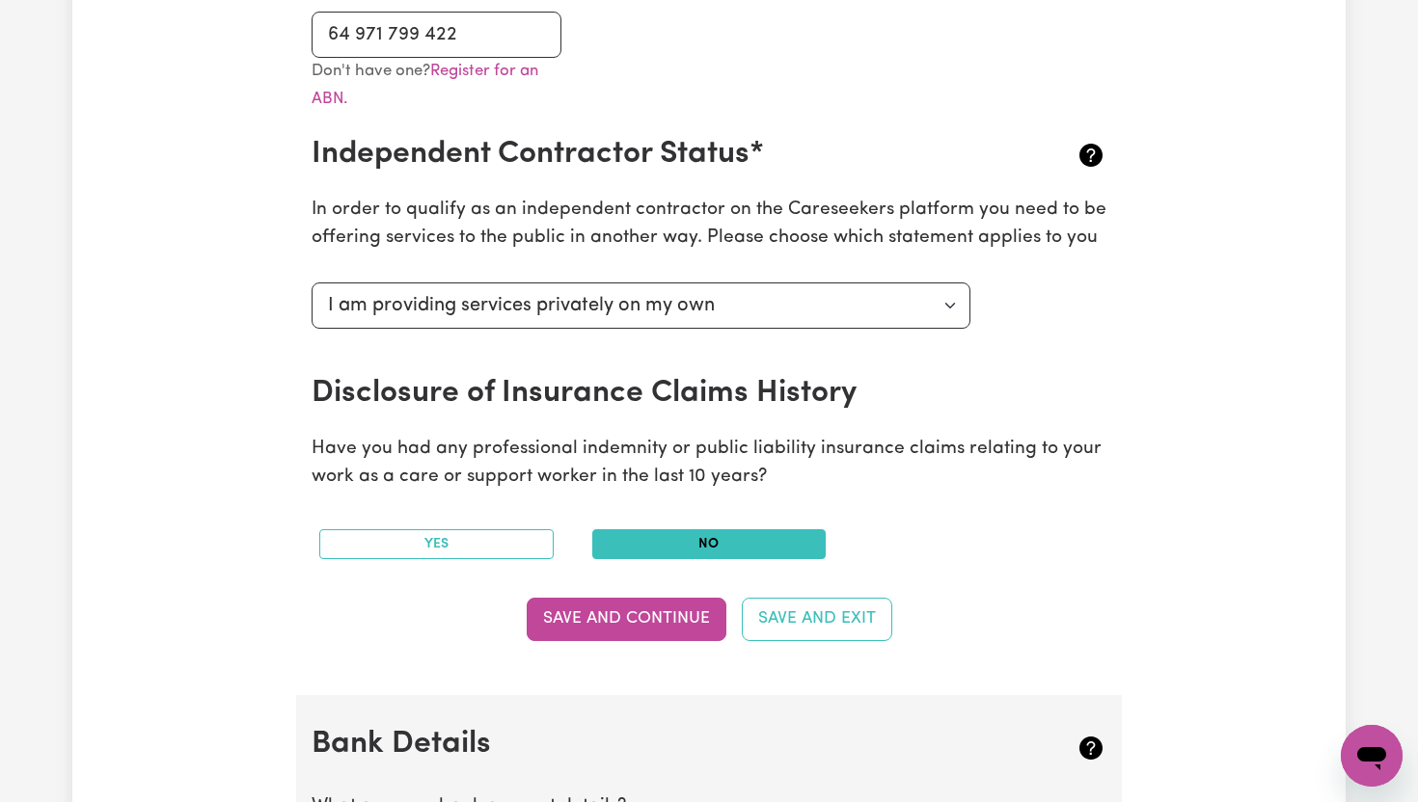
scroll to position [636, 0]
